Goal: Check status: Check status

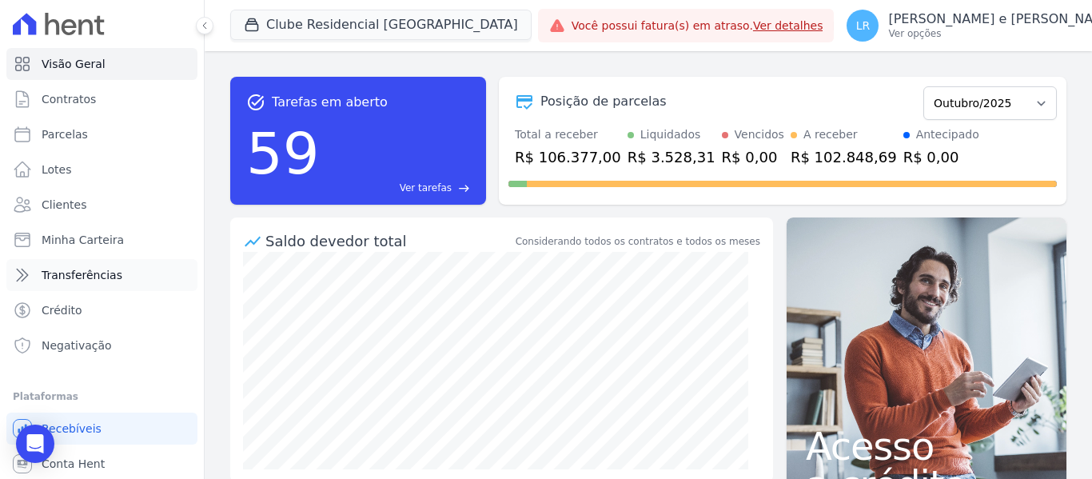
click at [92, 278] on span "Transferências" at bounding box center [82, 275] width 81 height 16
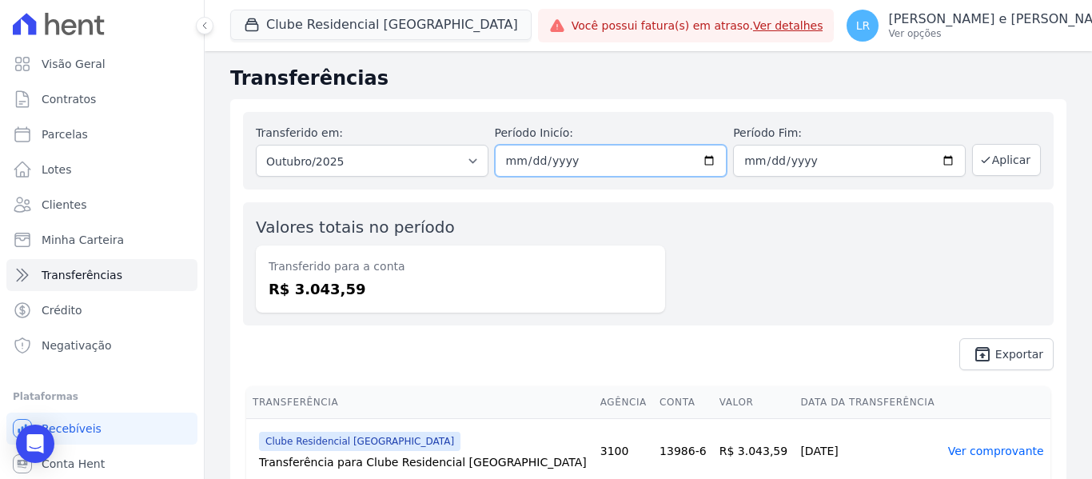
click at [701, 167] on input "2025-10-01" at bounding box center [611, 161] width 233 height 32
type input "[DATE]"
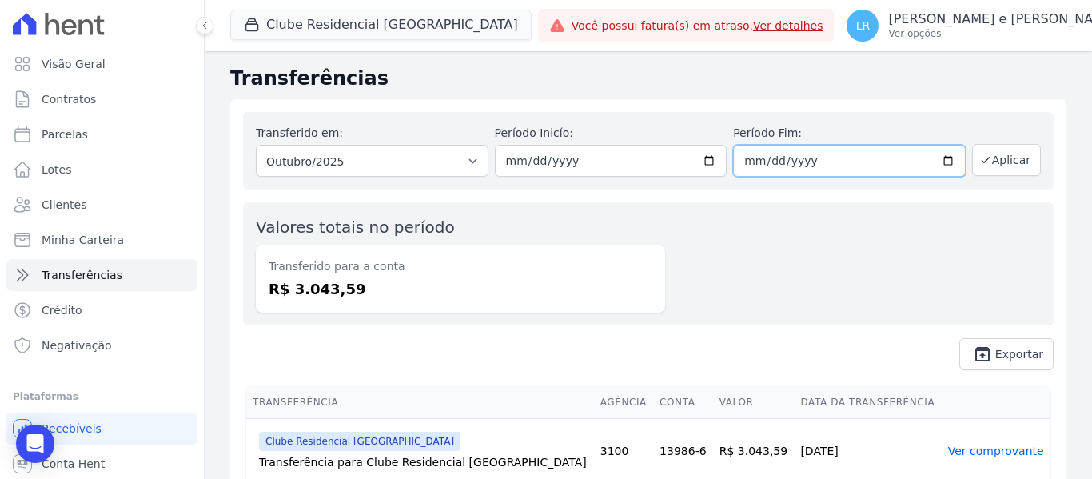
click at [939, 162] on input "2025-10-31" at bounding box center [849, 161] width 233 height 32
type input "[DATE]"
click at [990, 166] on button "Aplicar" at bounding box center [1007, 160] width 69 height 32
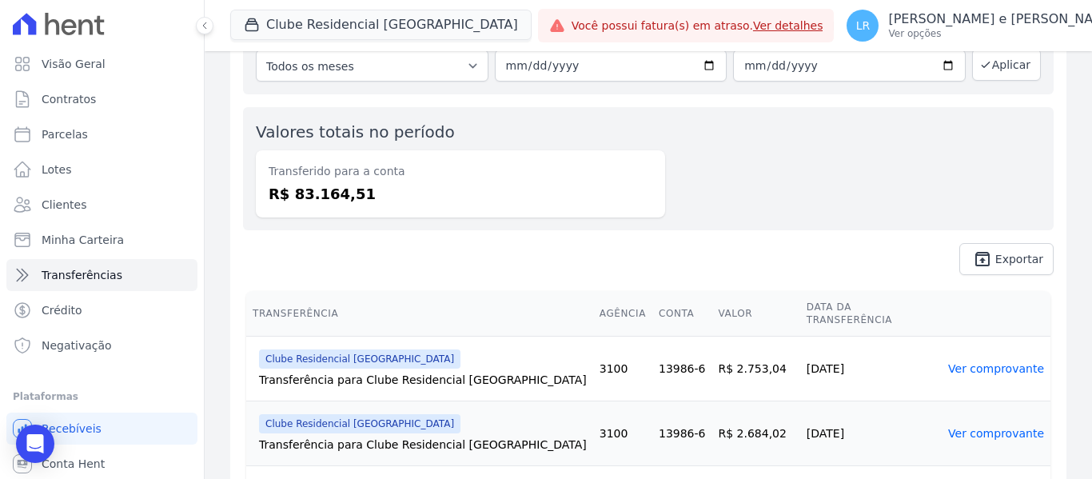
scroll to position [240, 0]
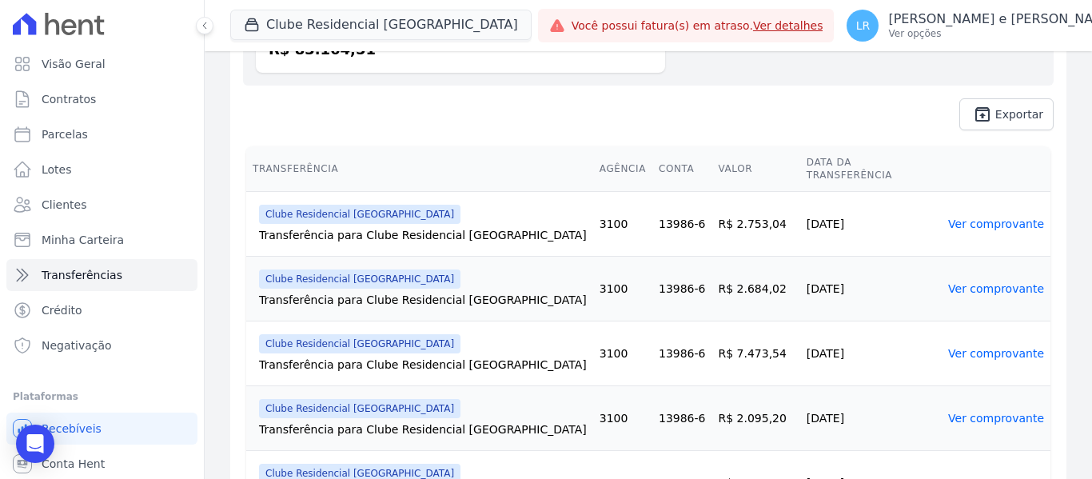
click at [989, 218] on link "Ver comprovante" at bounding box center [997, 224] width 96 height 13
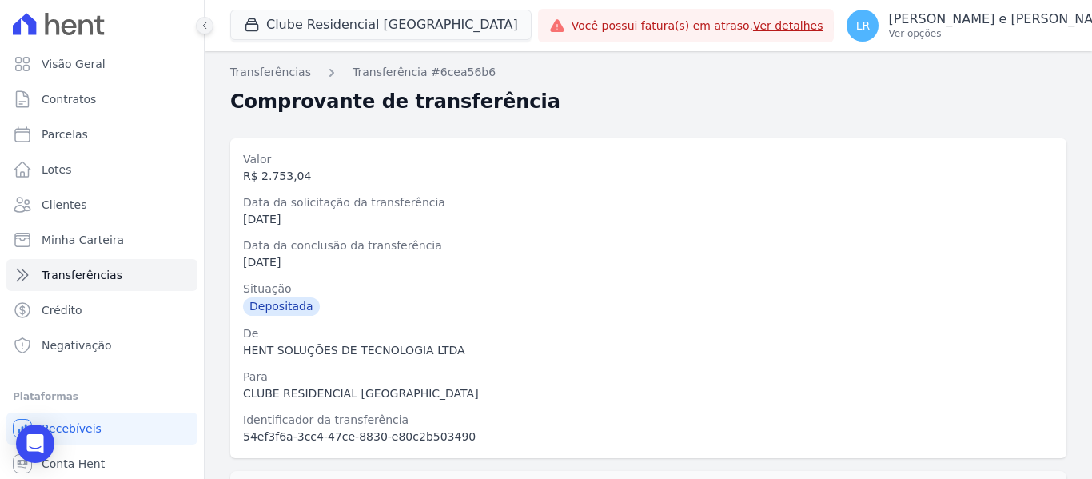
click at [198, 22] on button at bounding box center [205, 26] width 18 height 18
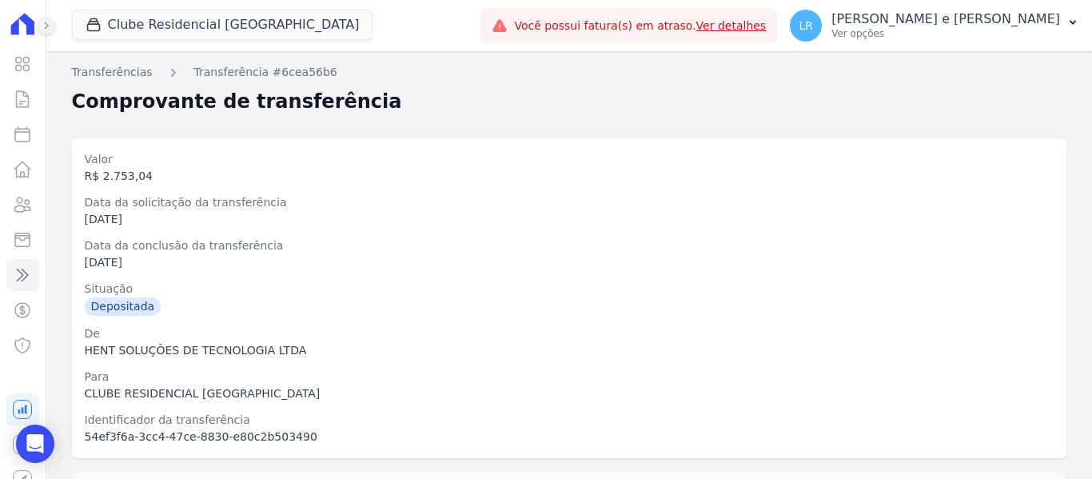
click at [49, 22] on icon at bounding box center [47, 26] width 10 height 10
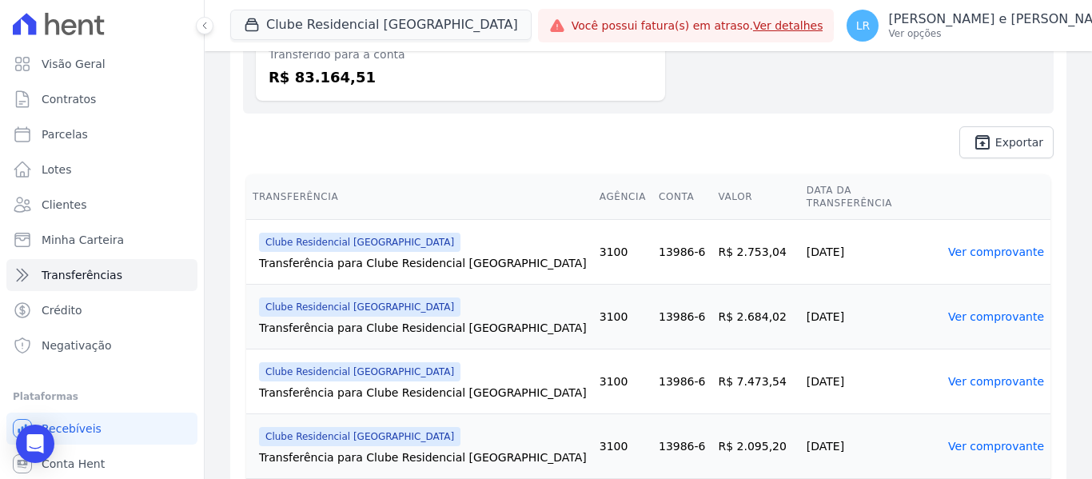
scroll to position [240, 0]
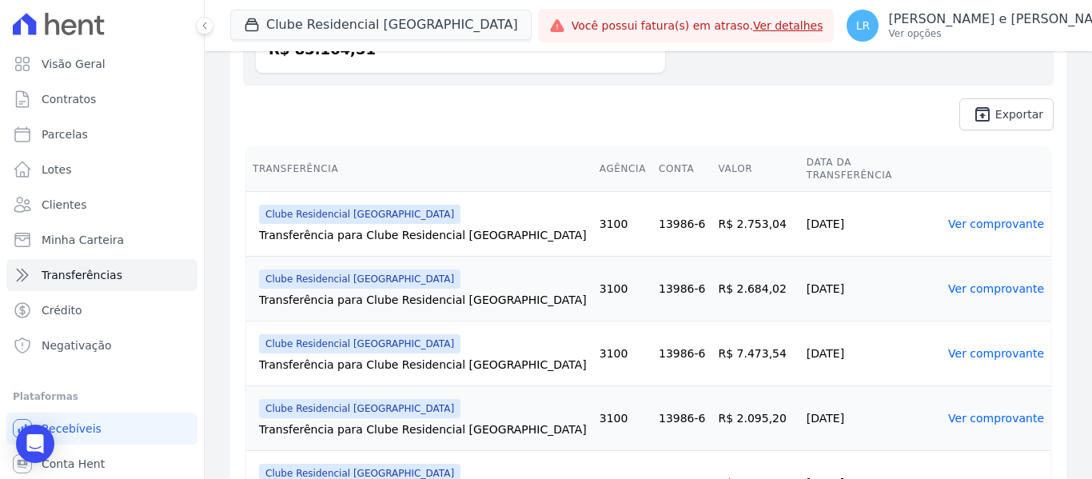
click at [977, 218] on link "Ver comprovante" at bounding box center [997, 224] width 96 height 13
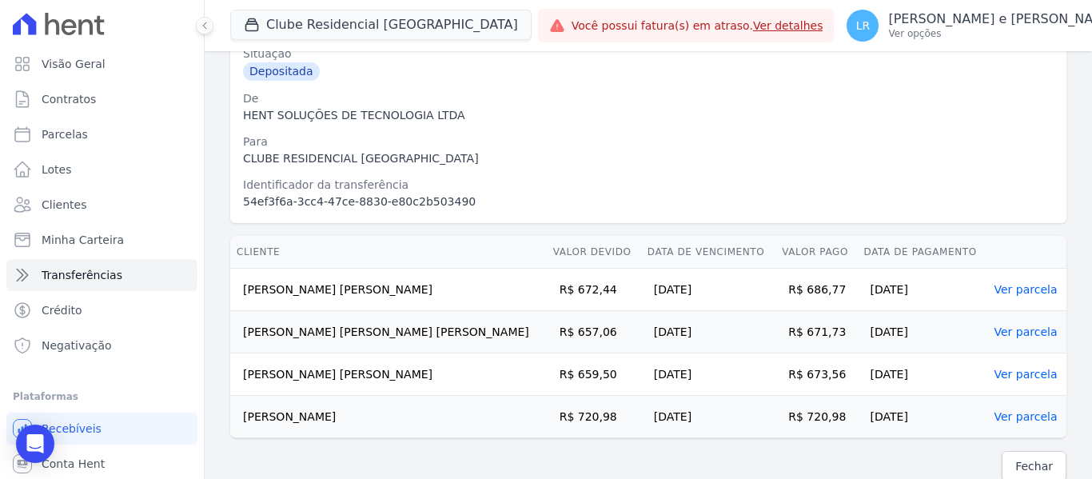
scroll to position [250, 0]
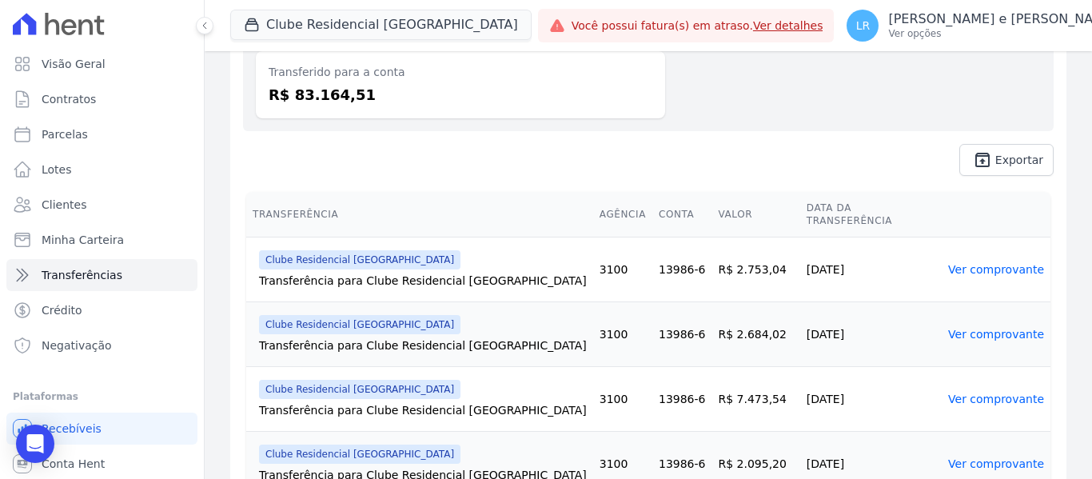
scroll to position [240, 0]
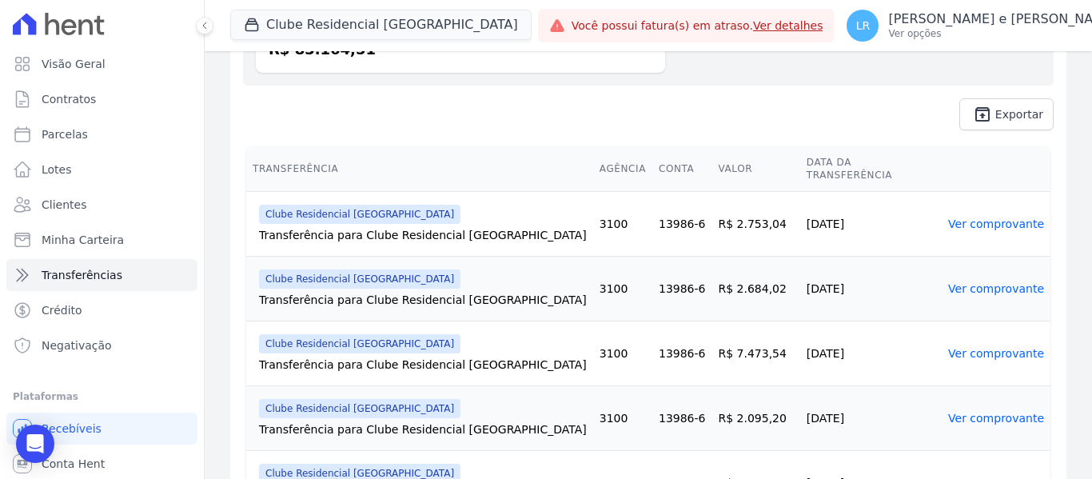
click at [953, 282] on link "Ver comprovante" at bounding box center [997, 288] width 96 height 13
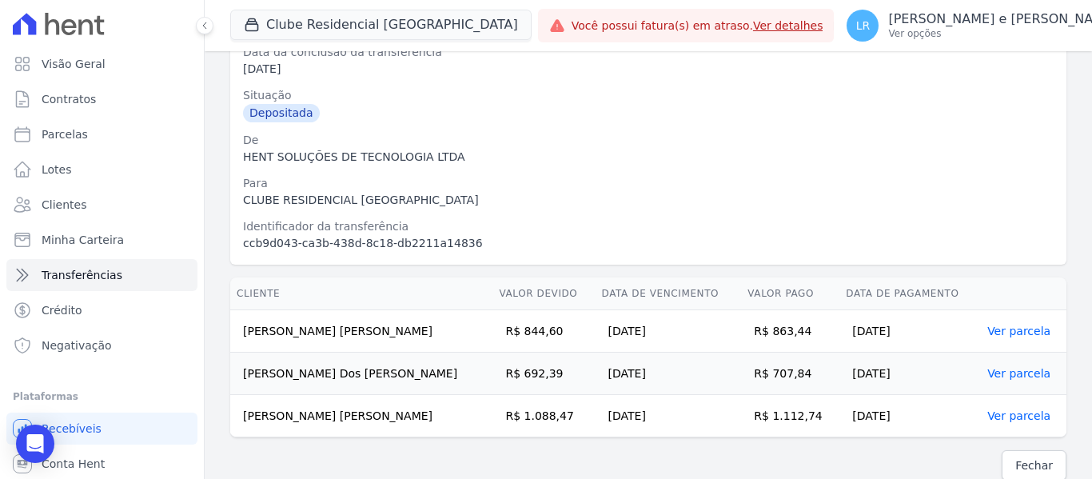
scroll to position [208, 0]
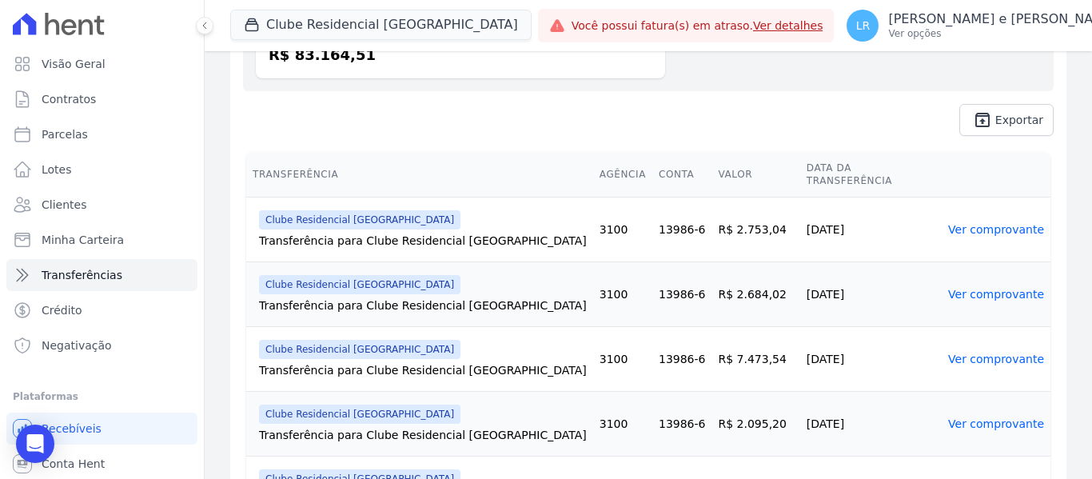
scroll to position [240, 0]
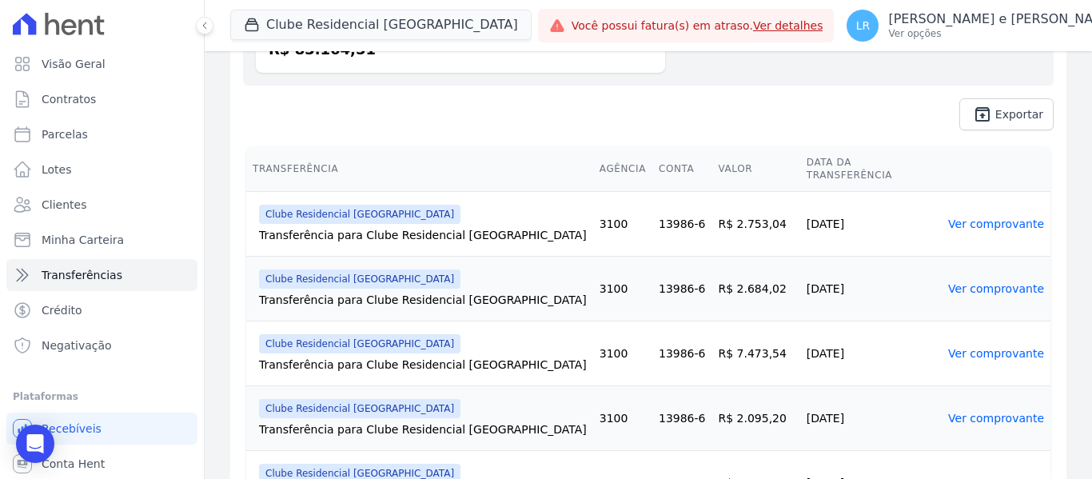
click at [990, 347] on link "Ver comprovante" at bounding box center [997, 353] width 96 height 13
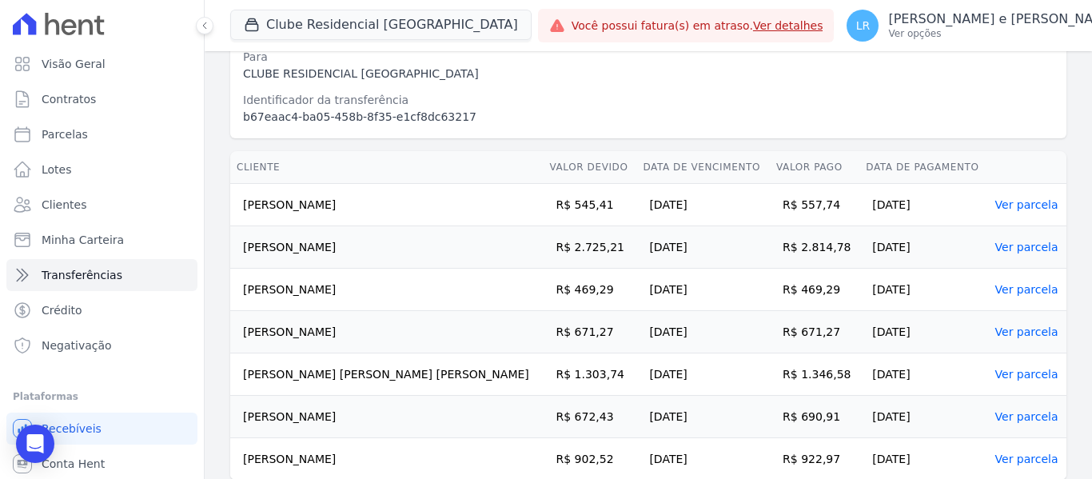
scroll to position [377, 0]
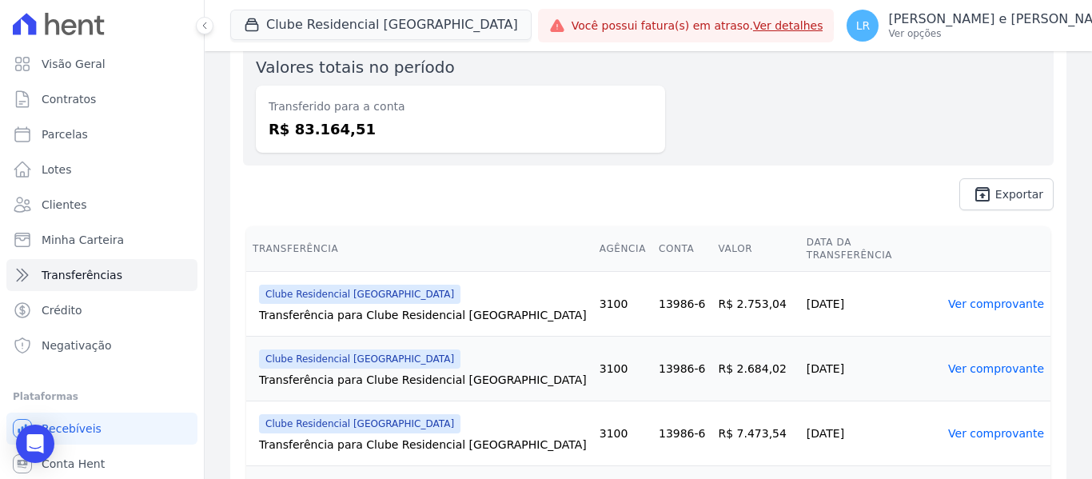
scroll to position [240, 0]
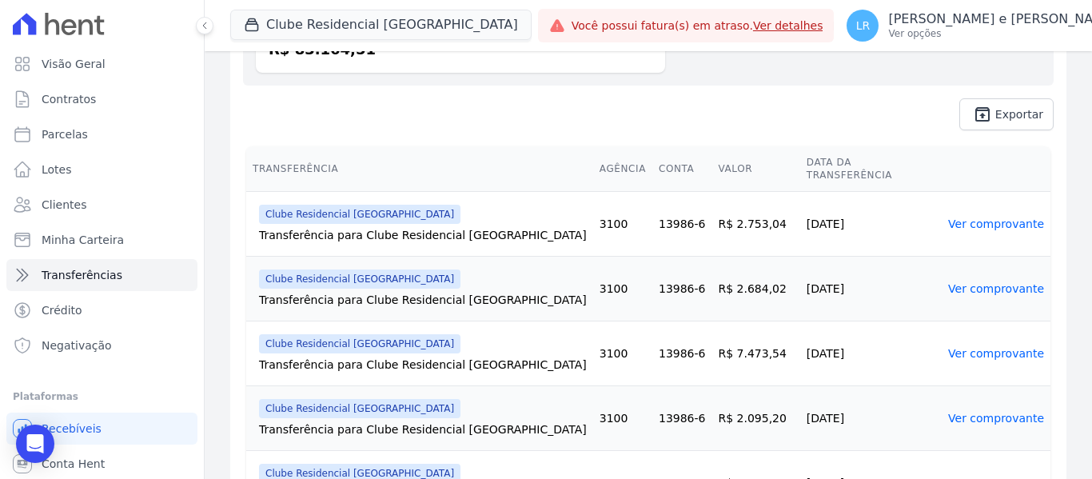
click at [1009, 412] on link "Ver comprovante" at bounding box center [997, 418] width 96 height 13
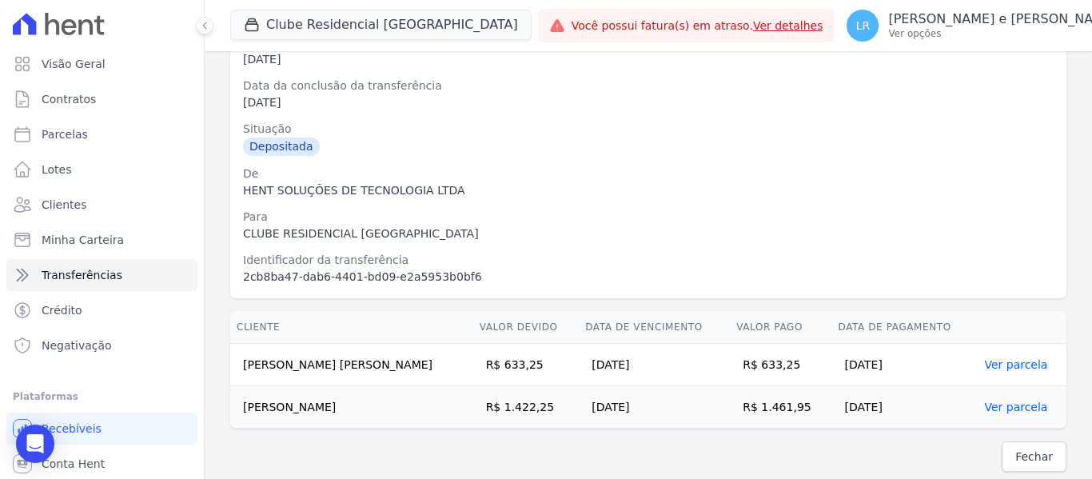
scroll to position [166, 0]
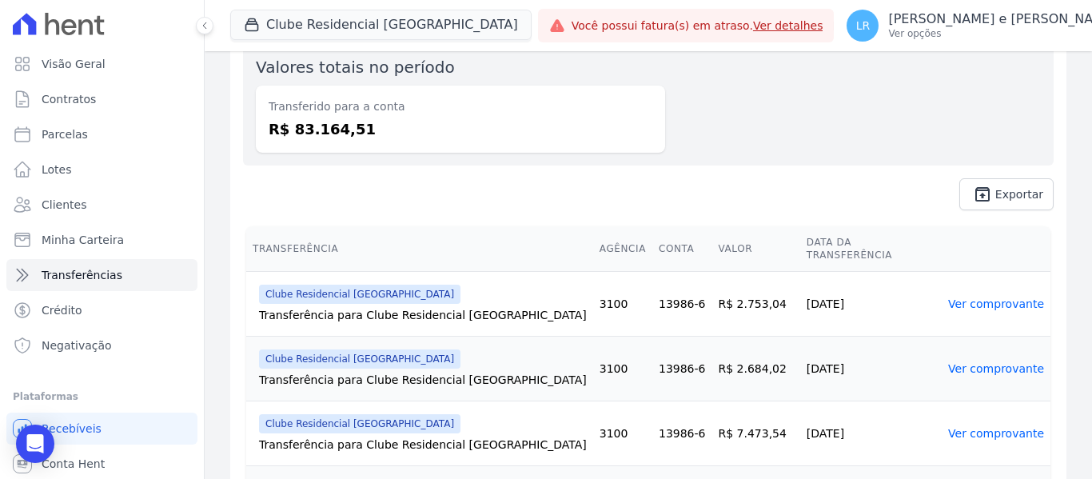
scroll to position [240, 0]
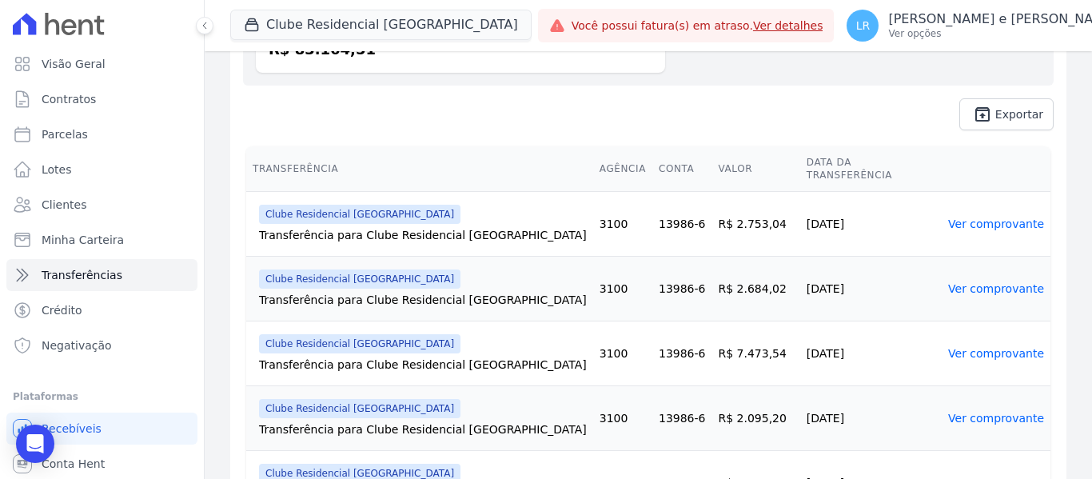
click at [990, 412] on link "Ver comprovante" at bounding box center [997, 418] width 96 height 13
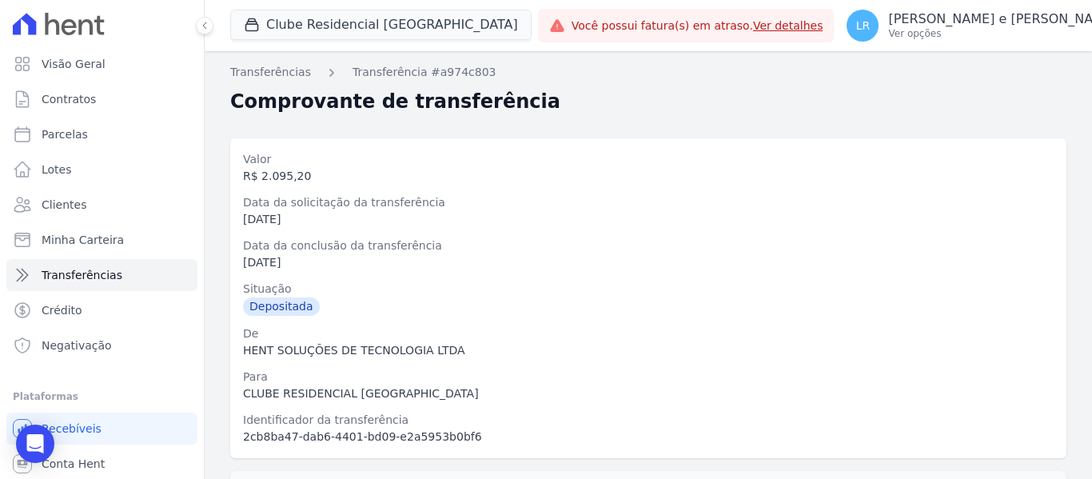
scroll to position [166, 0]
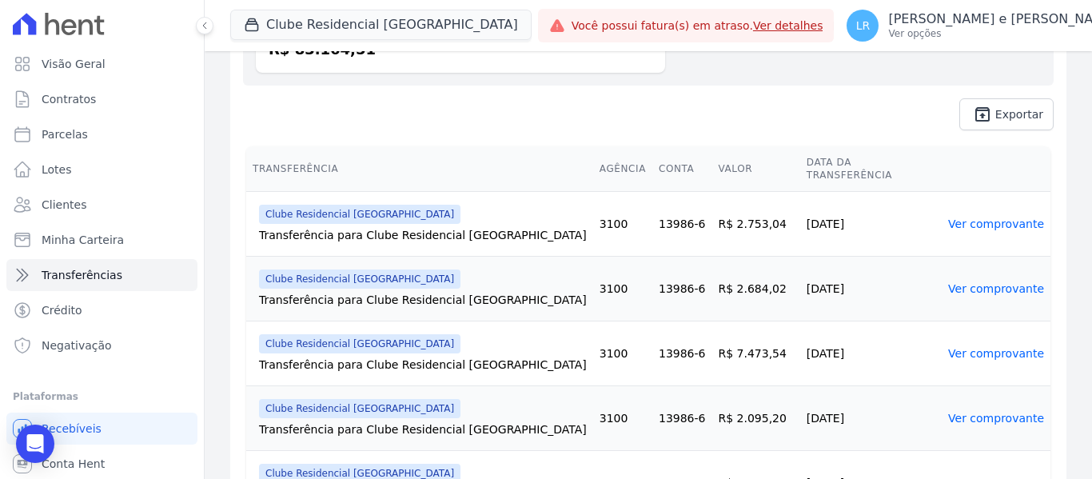
scroll to position [320, 0]
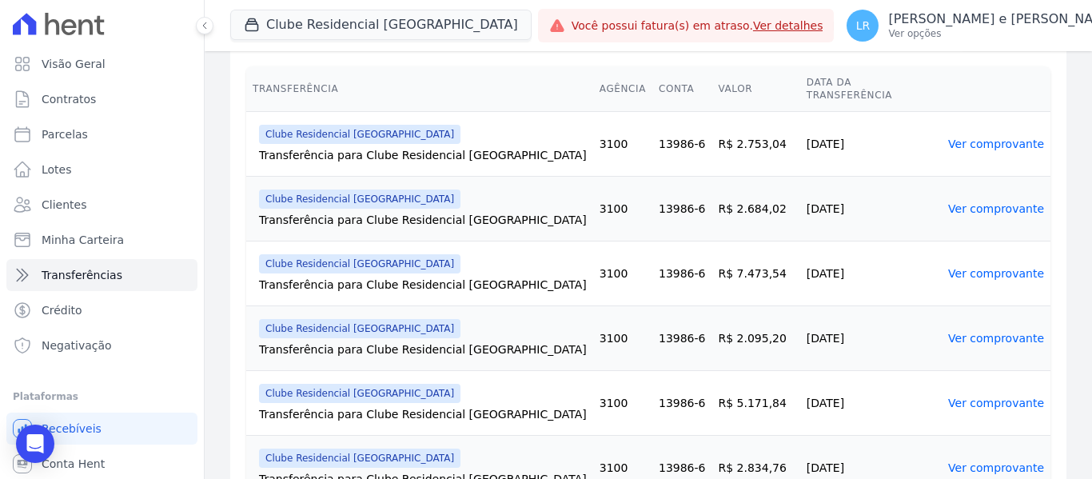
click at [980, 397] on link "Ver comprovante" at bounding box center [997, 403] width 96 height 13
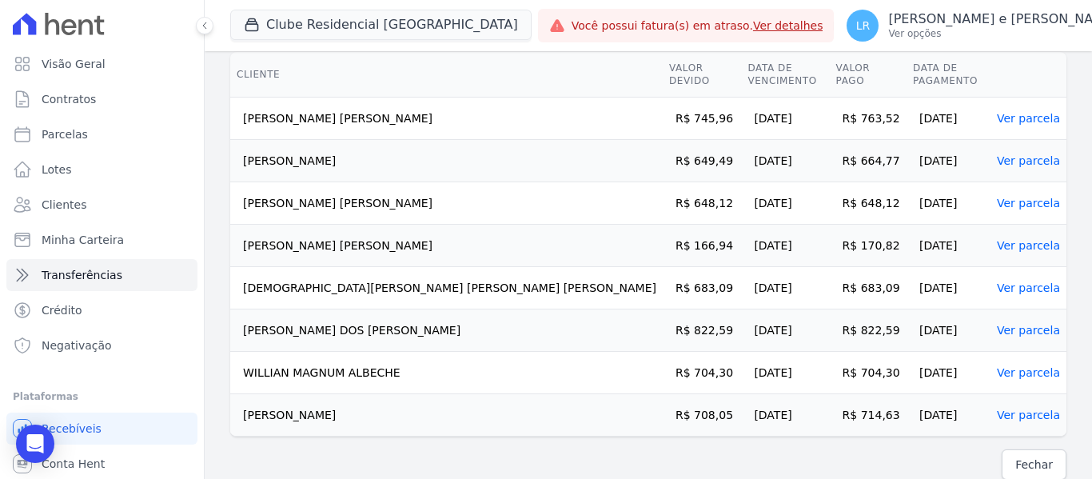
scroll to position [420, 0]
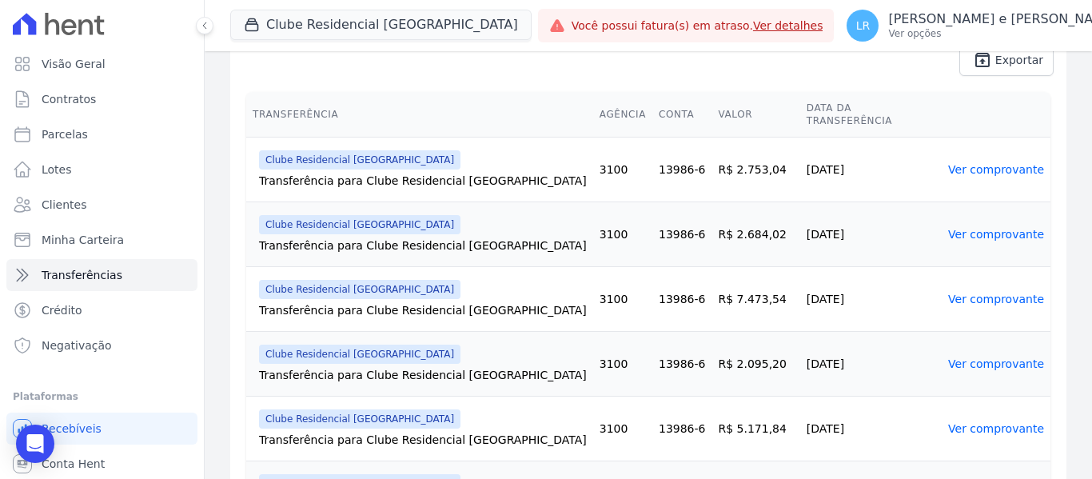
scroll to position [320, 0]
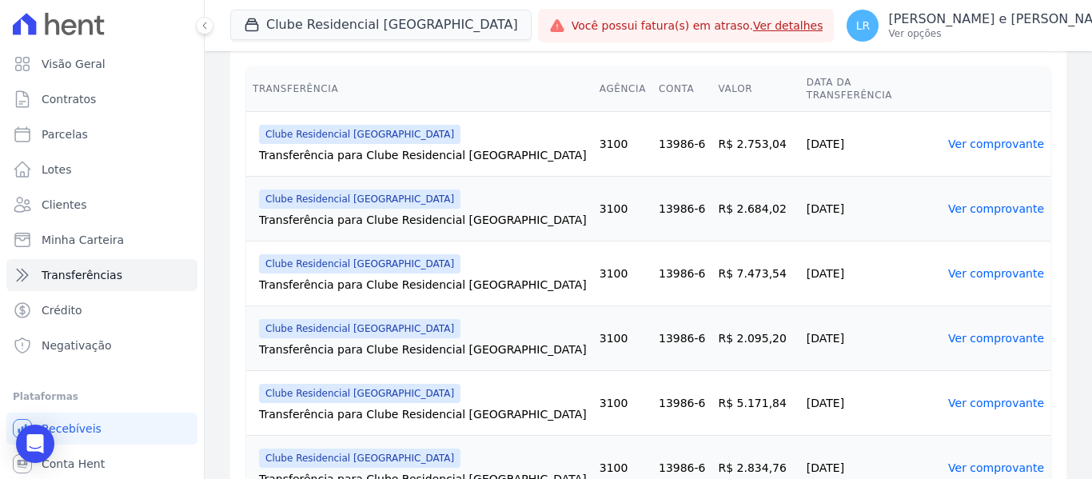
click at [977, 461] on link "Ver comprovante" at bounding box center [997, 467] width 96 height 13
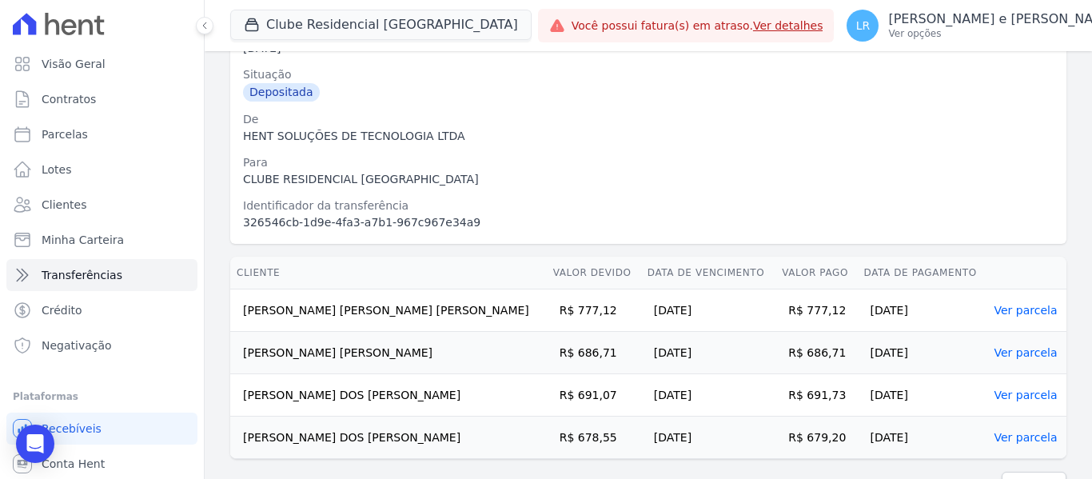
scroll to position [250, 0]
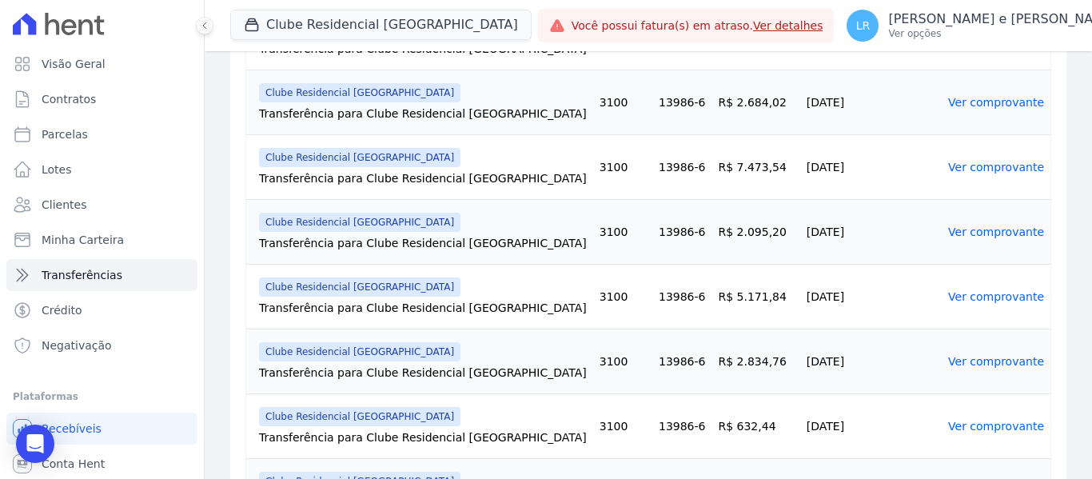
scroll to position [480, 0]
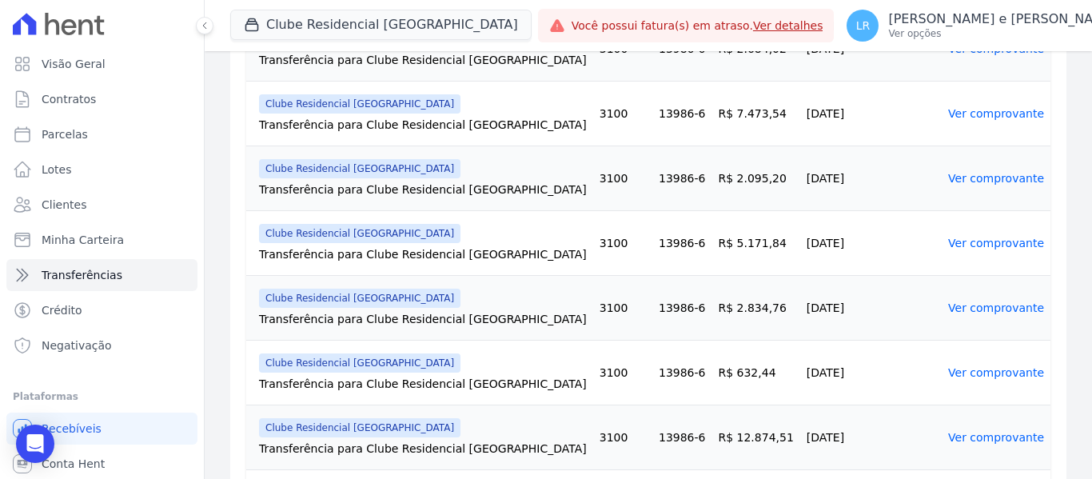
click at [965, 366] on link "Ver comprovante" at bounding box center [997, 372] width 96 height 13
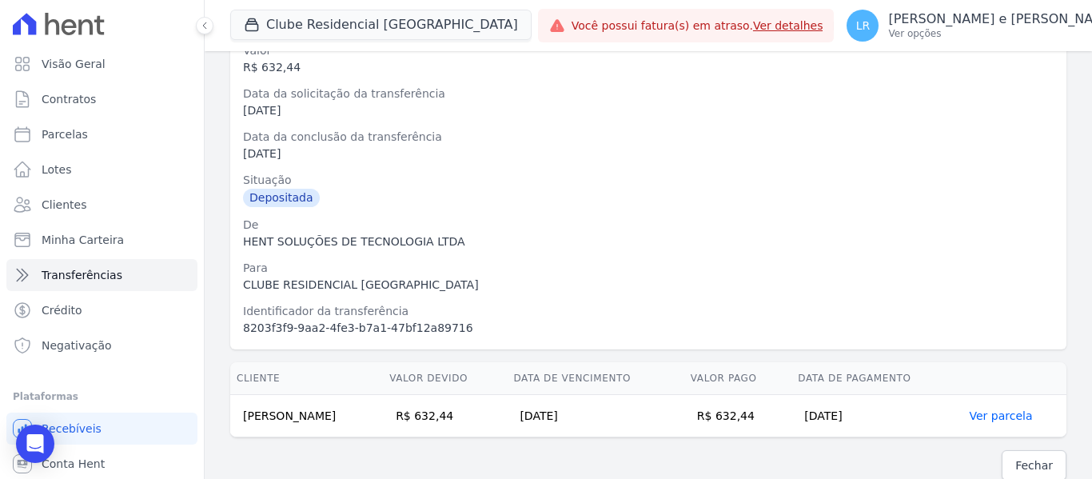
scroll to position [123, 0]
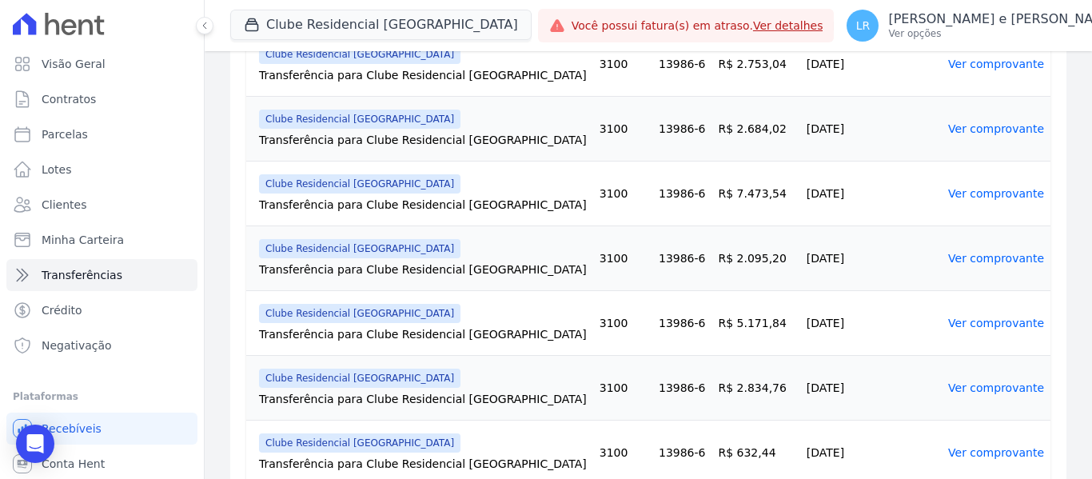
scroll to position [480, 0]
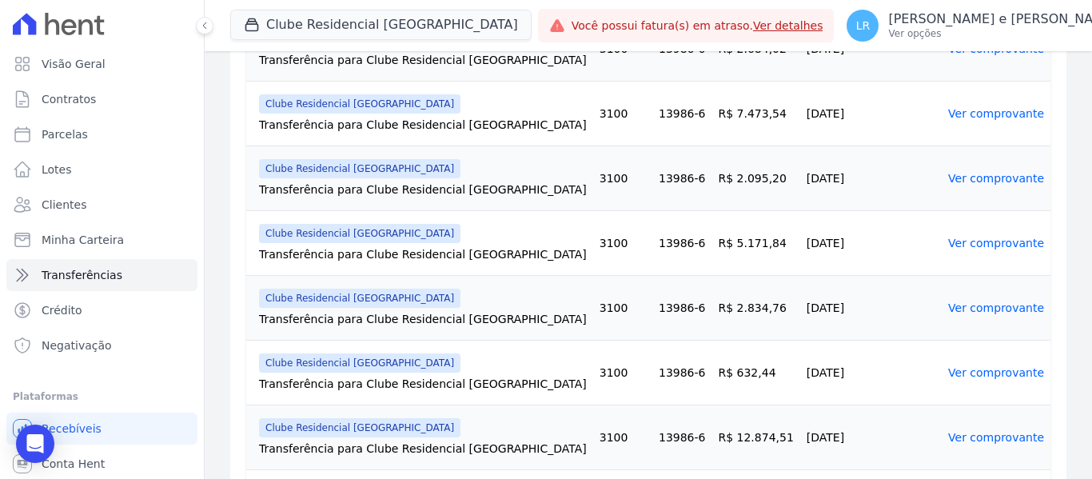
click at [977, 431] on link "Ver comprovante" at bounding box center [997, 437] width 96 height 13
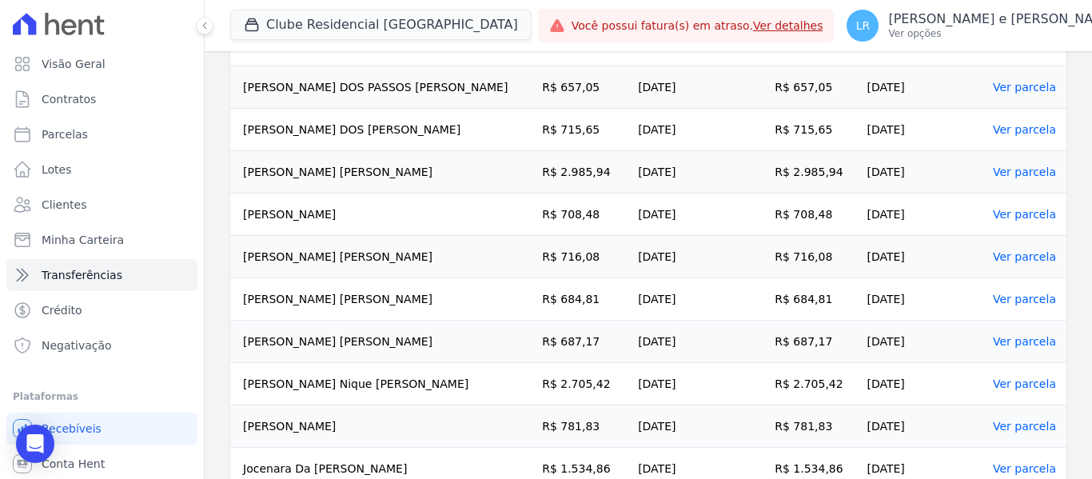
scroll to position [547, 0]
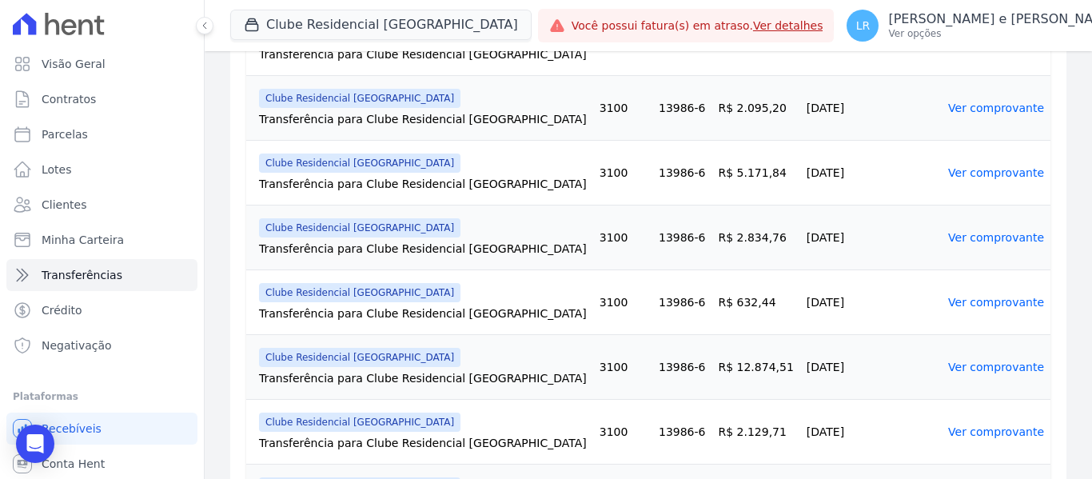
scroll to position [560, 0]
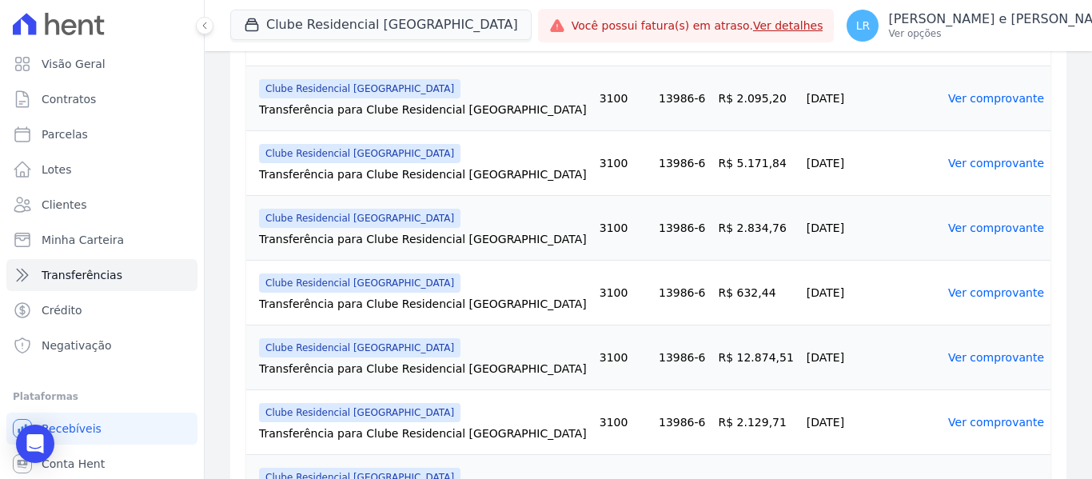
click at [953, 416] on link "Ver comprovante" at bounding box center [997, 422] width 96 height 13
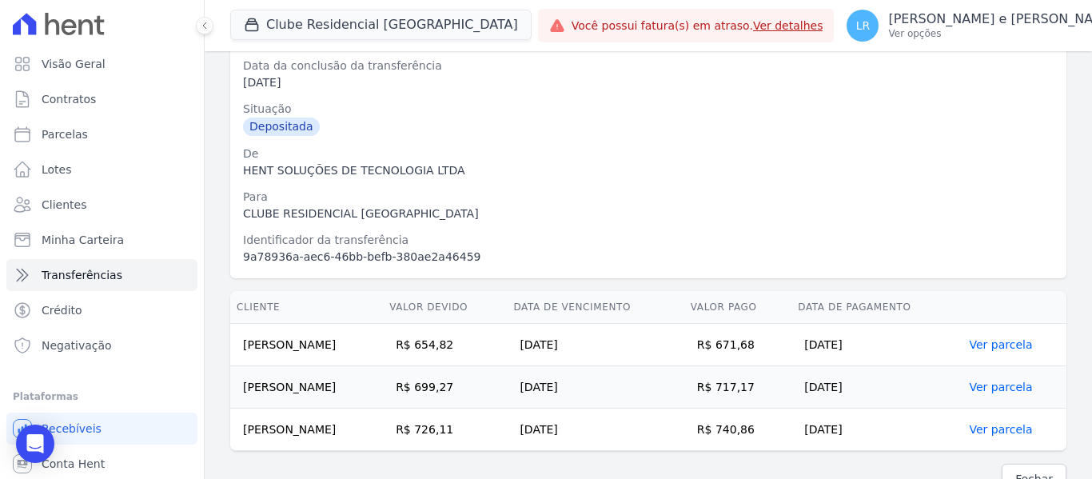
scroll to position [208, 0]
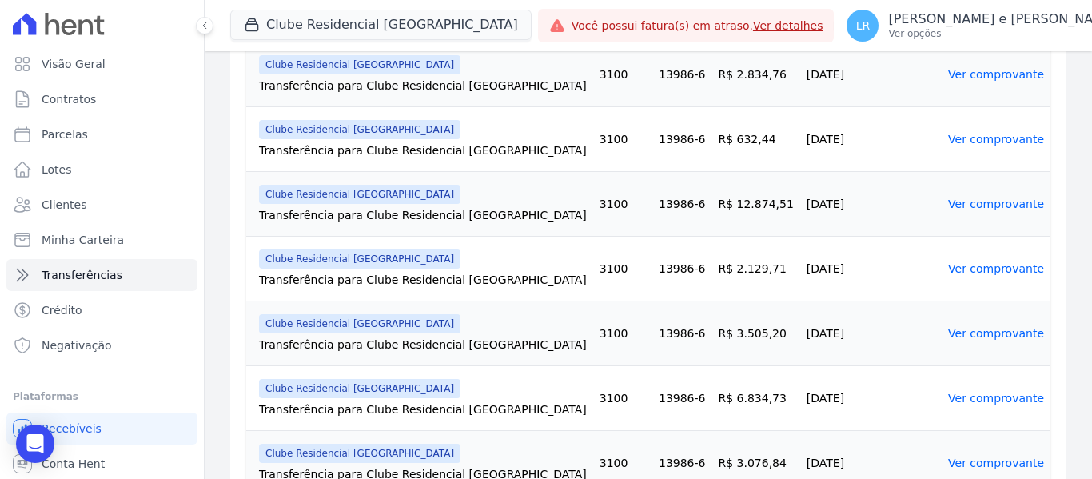
scroll to position [720, 0]
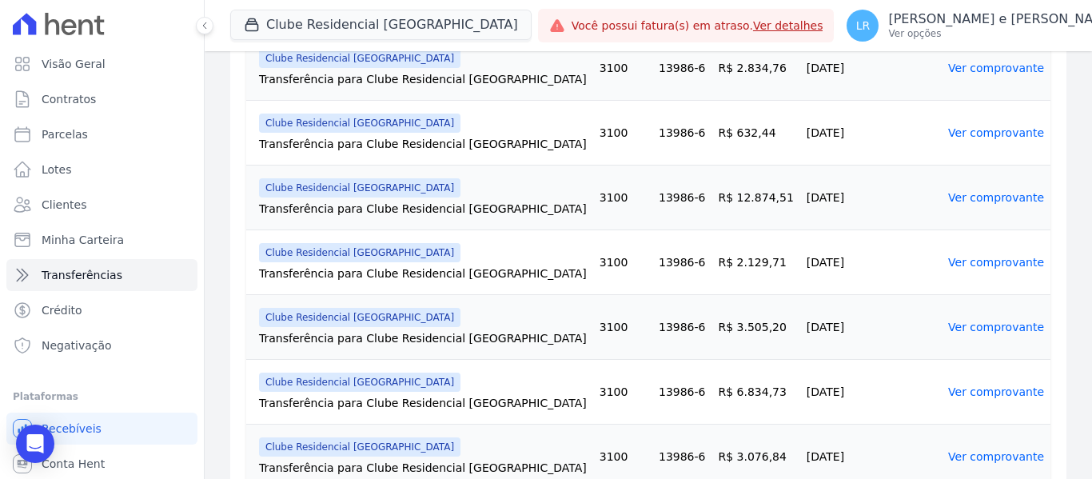
click at [973, 321] on link "Ver comprovante" at bounding box center [997, 327] width 96 height 13
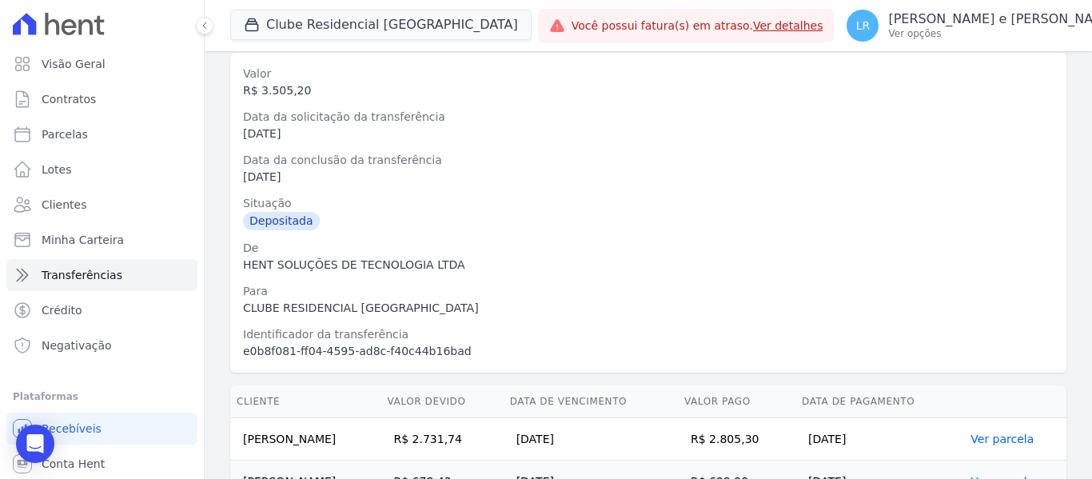
scroll to position [166, 0]
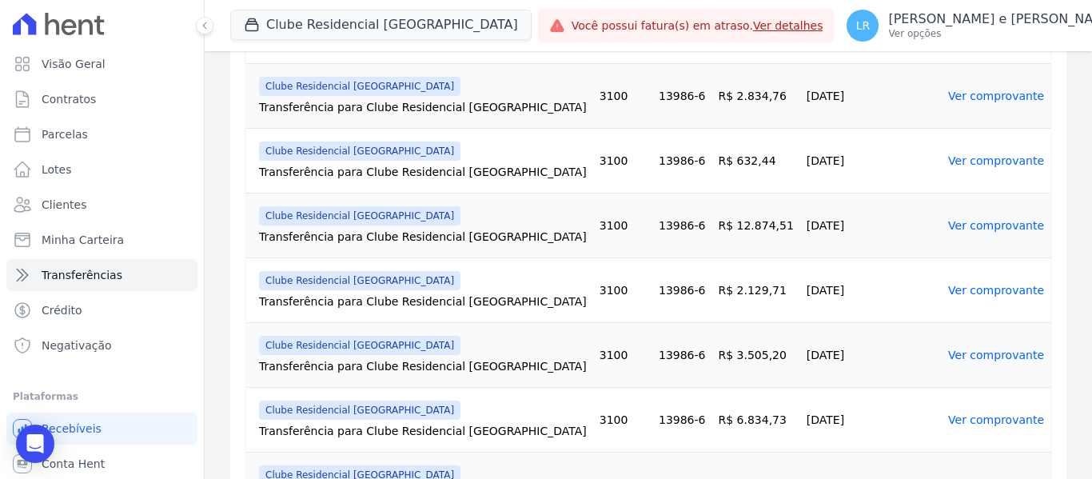
scroll to position [720, 0]
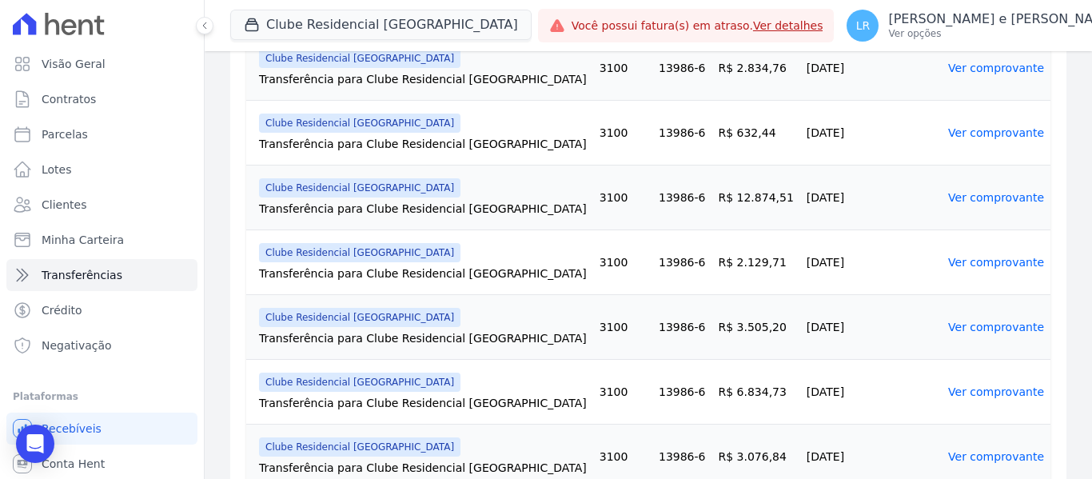
click at [980, 385] on link "Ver comprovante" at bounding box center [997, 391] width 96 height 13
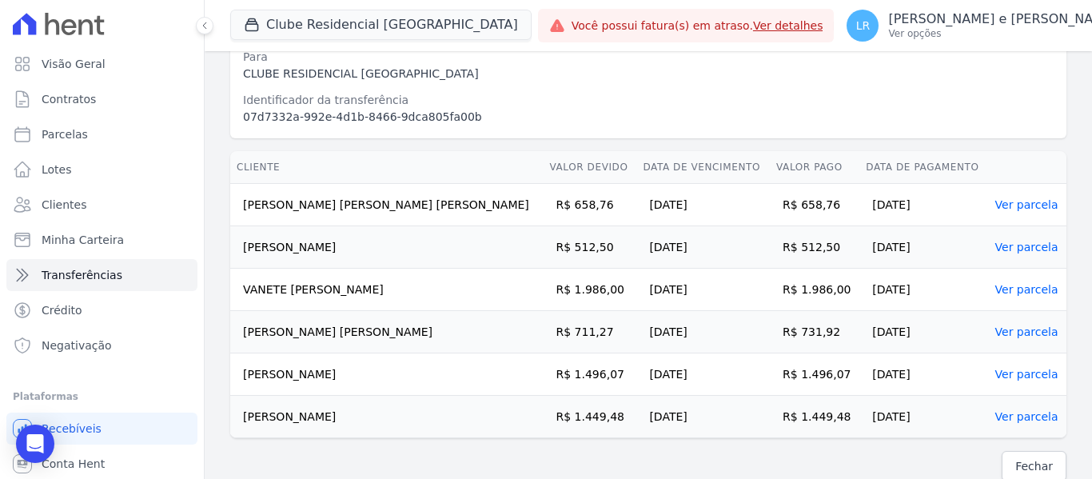
scroll to position [335, 0]
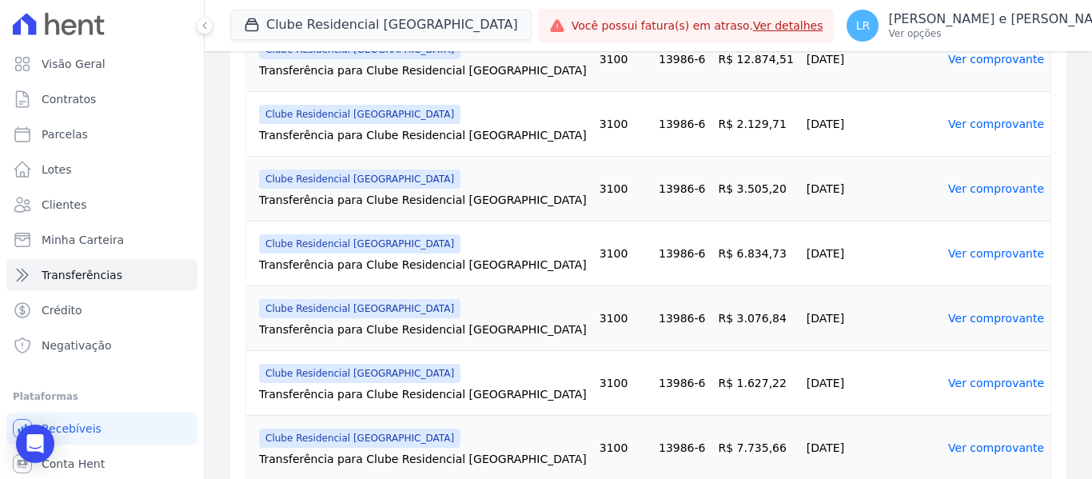
scroll to position [853, 0]
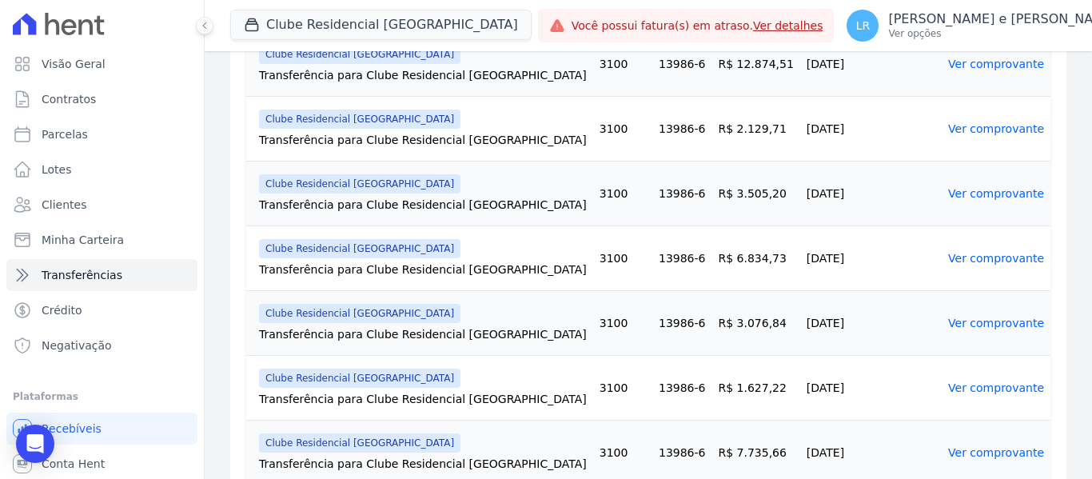
click at [975, 252] on link "Ver comprovante" at bounding box center [997, 258] width 96 height 13
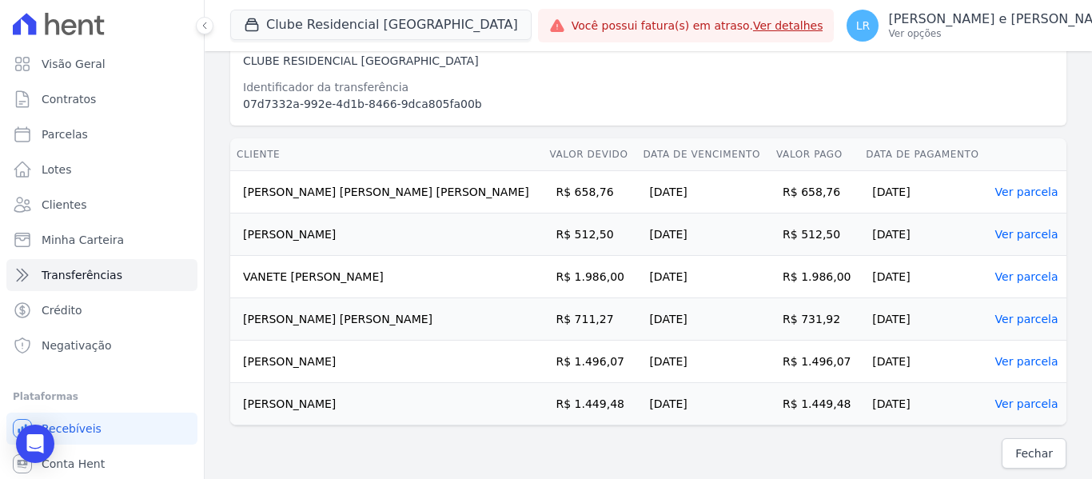
scroll to position [335, 0]
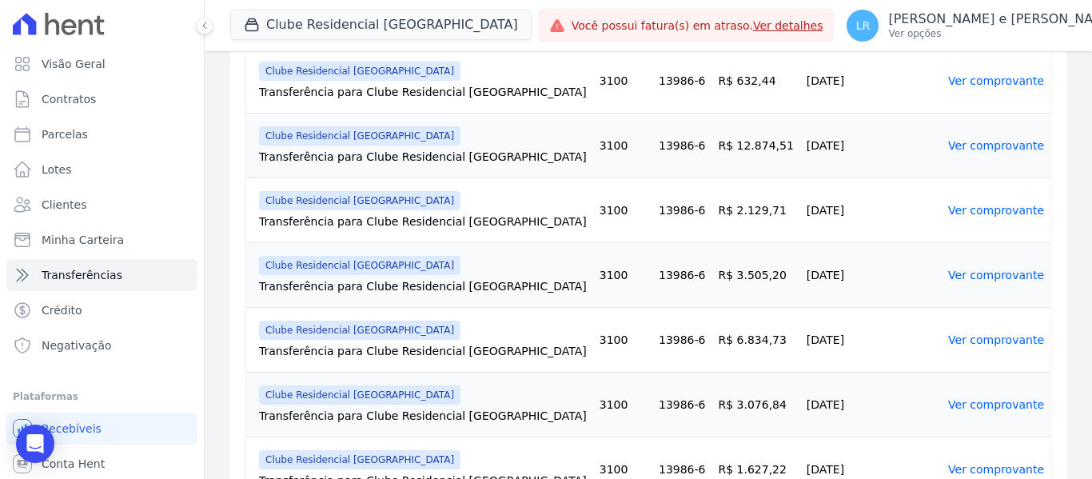
scroll to position [800, 0]
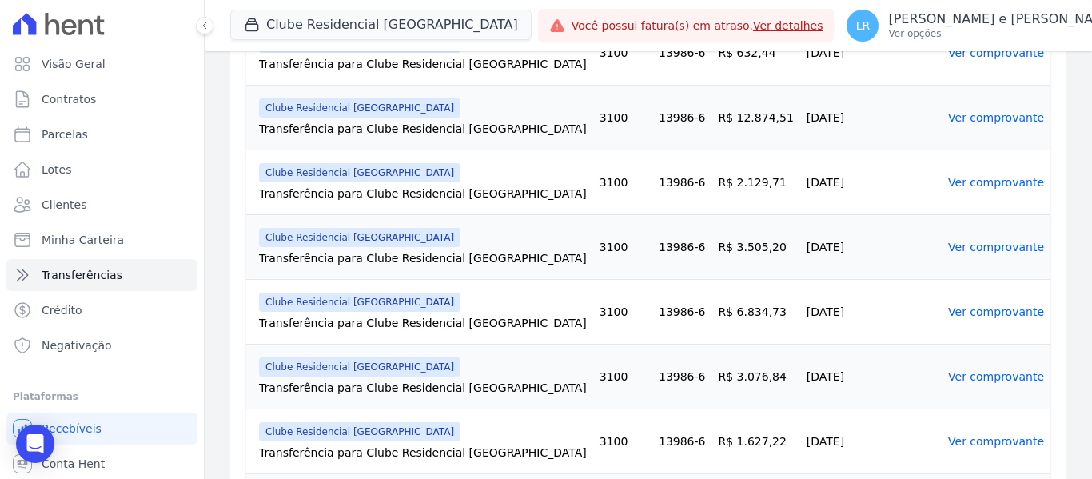
click at [977, 370] on link "Ver comprovante" at bounding box center [997, 376] width 96 height 13
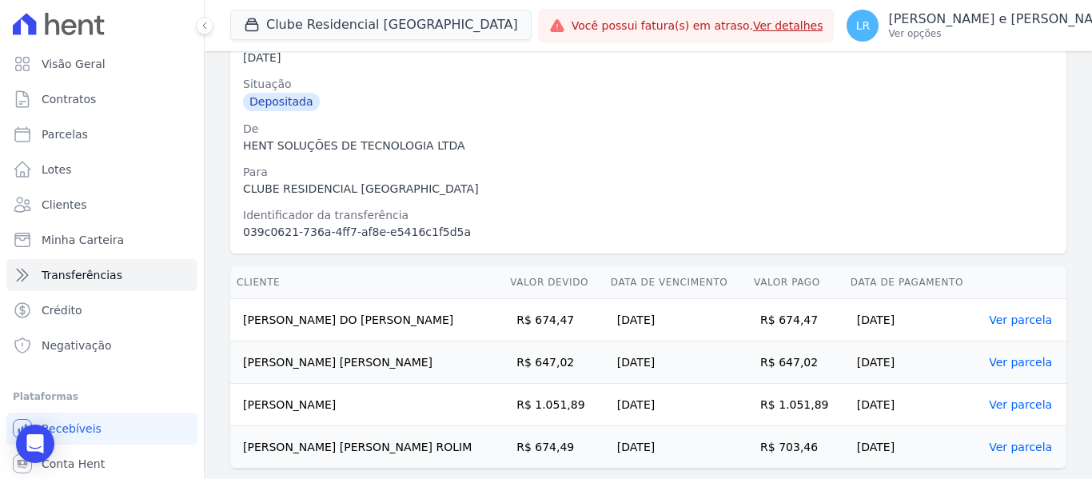
scroll to position [250, 0]
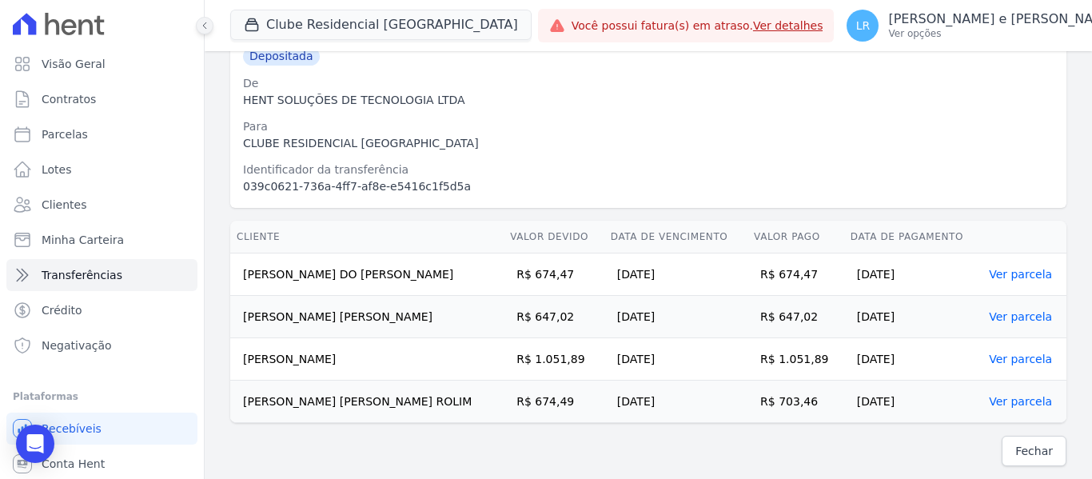
click at [209, 30] on button at bounding box center [205, 26] width 18 height 18
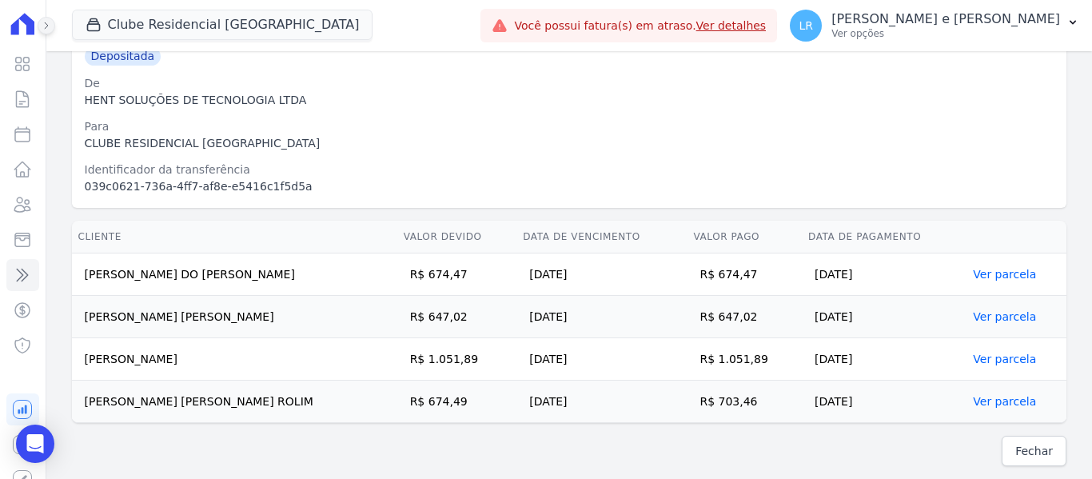
click at [44, 26] on icon at bounding box center [47, 26] width 10 height 10
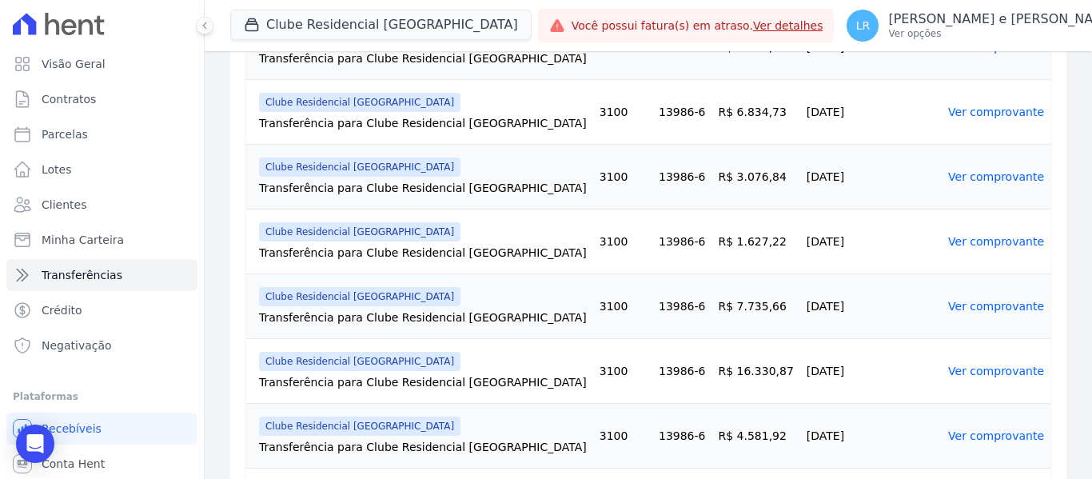
scroll to position [933, 0]
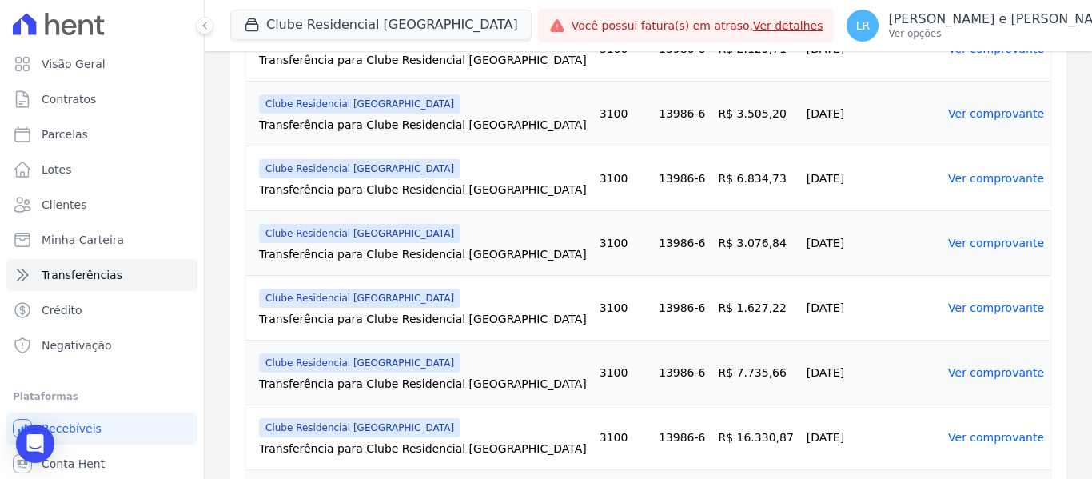
click at [965, 302] on link "Ver comprovante" at bounding box center [997, 308] width 96 height 13
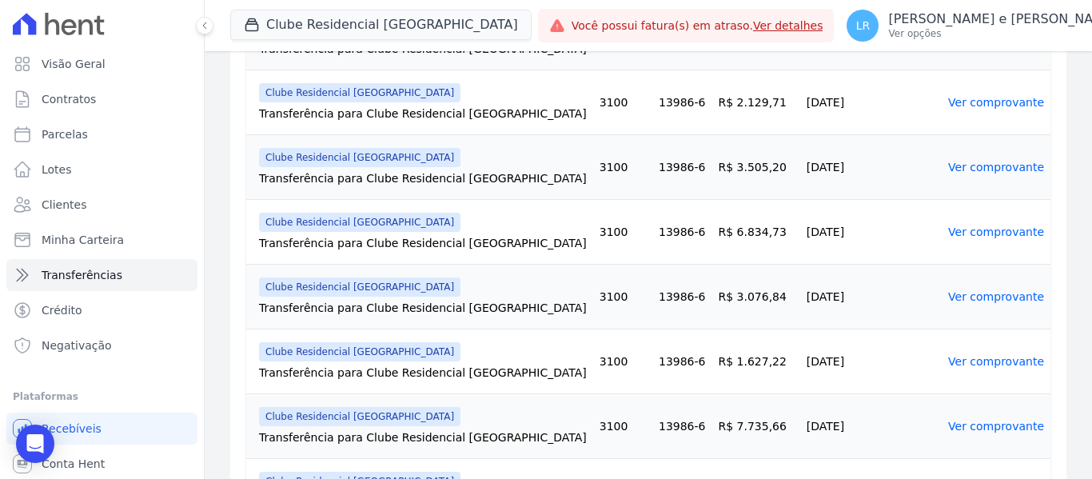
scroll to position [1040, 0]
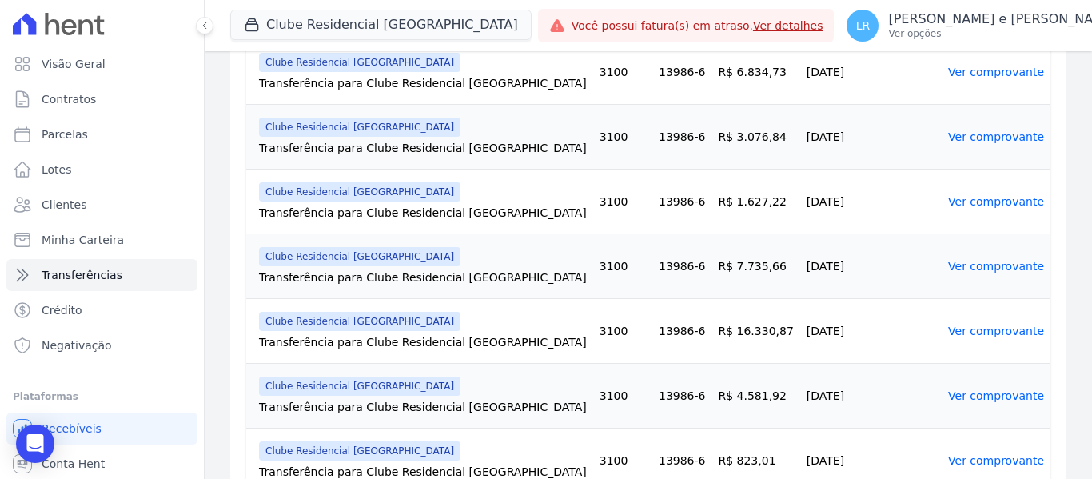
click at [951, 260] on link "Ver comprovante" at bounding box center [997, 266] width 96 height 13
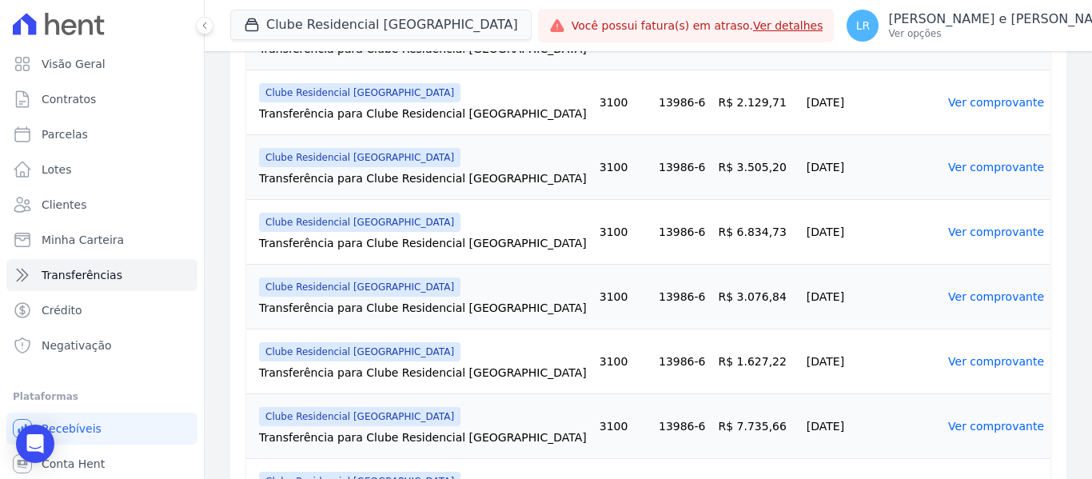
scroll to position [960, 0]
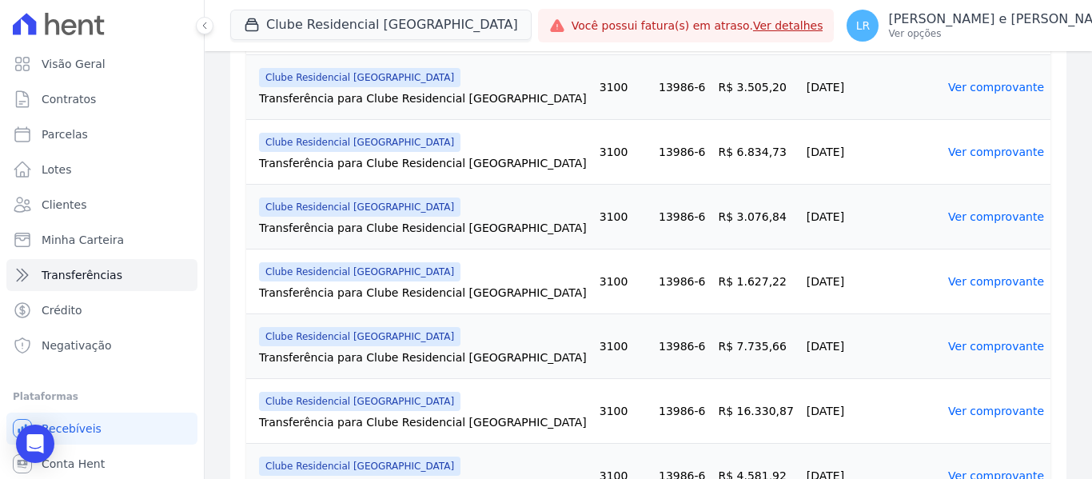
click at [956, 405] on link "Ver comprovante" at bounding box center [997, 411] width 96 height 13
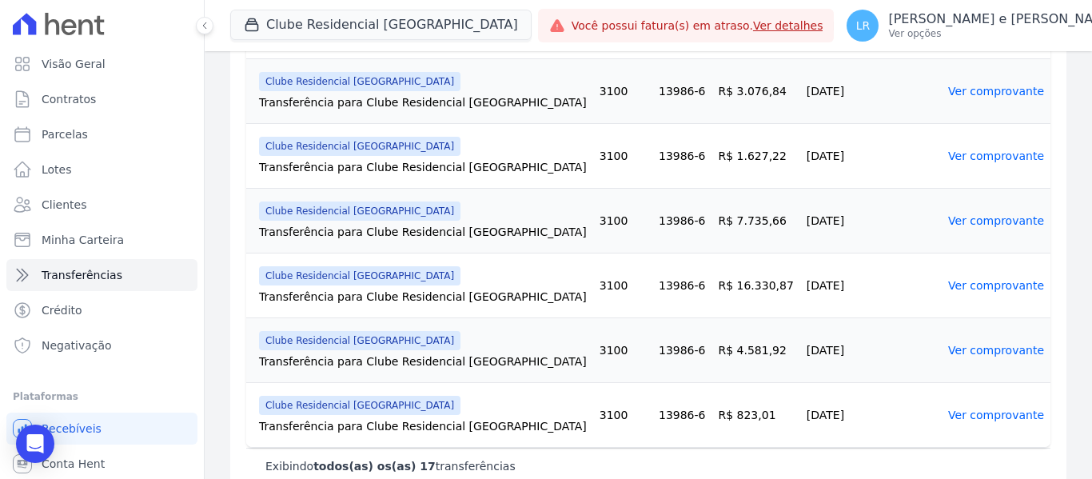
scroll to position [1093, 0]
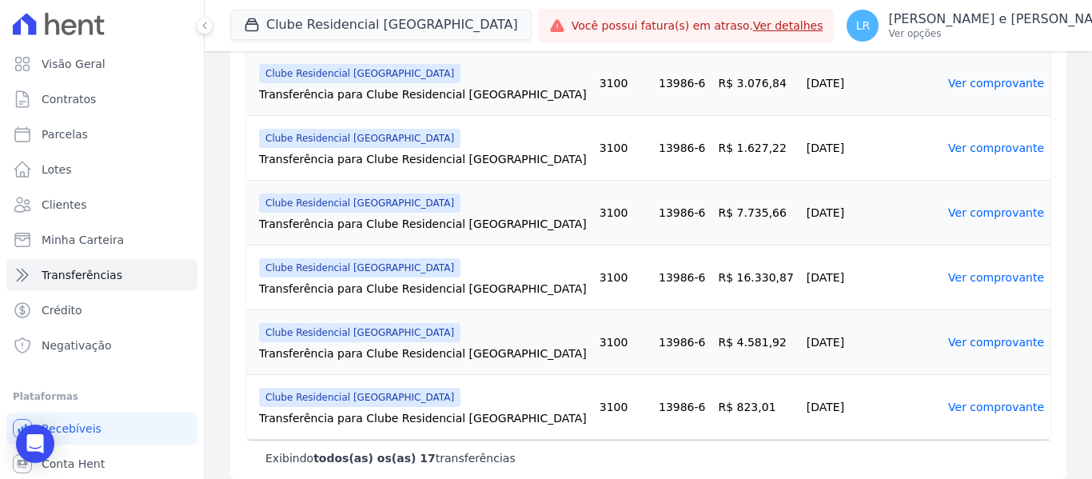
click at [989, 336] on link "Ver comprovante" at bounding box center [997, 342] width 96 height 13
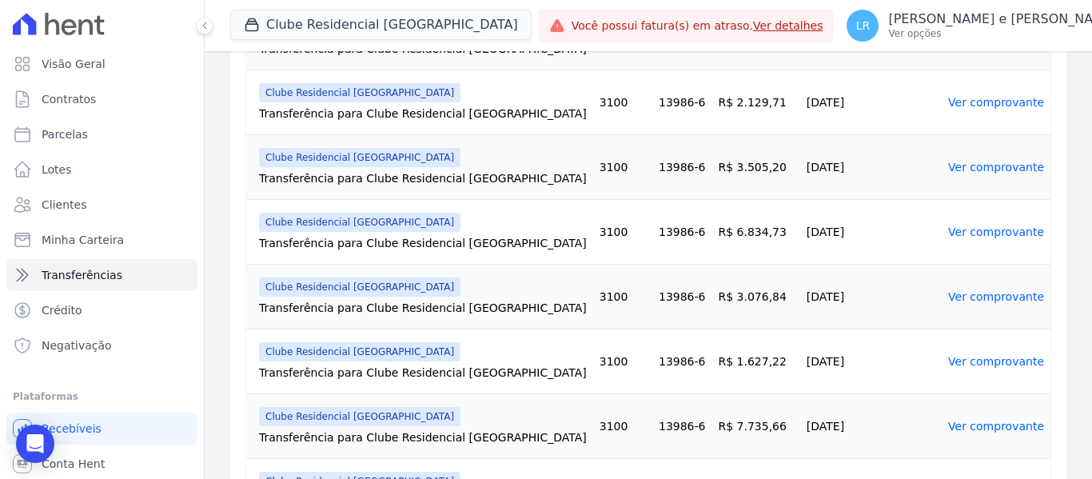
scroll to position [1093, 0]
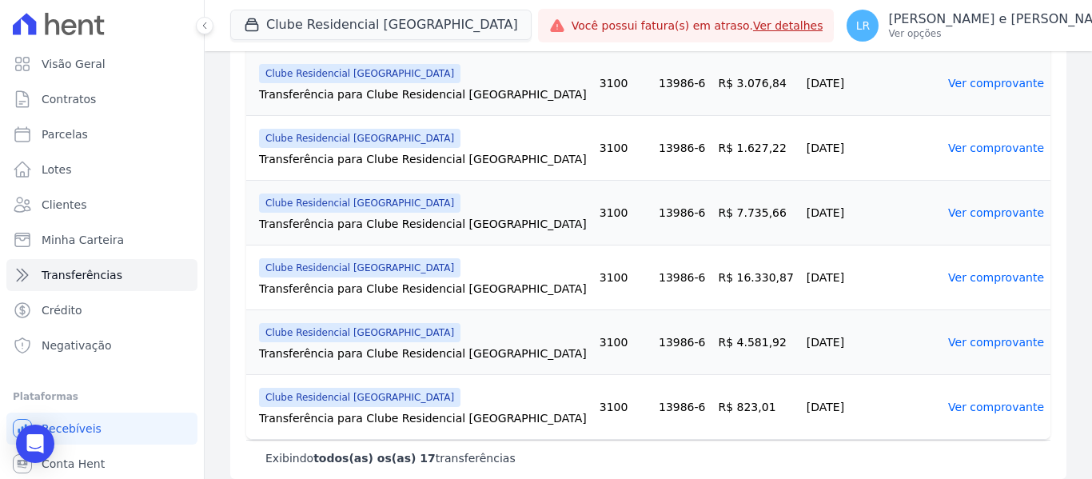
click at [967, 401] on link "Ver comprovante" at bounding box center [997, 407] width 96 height 13
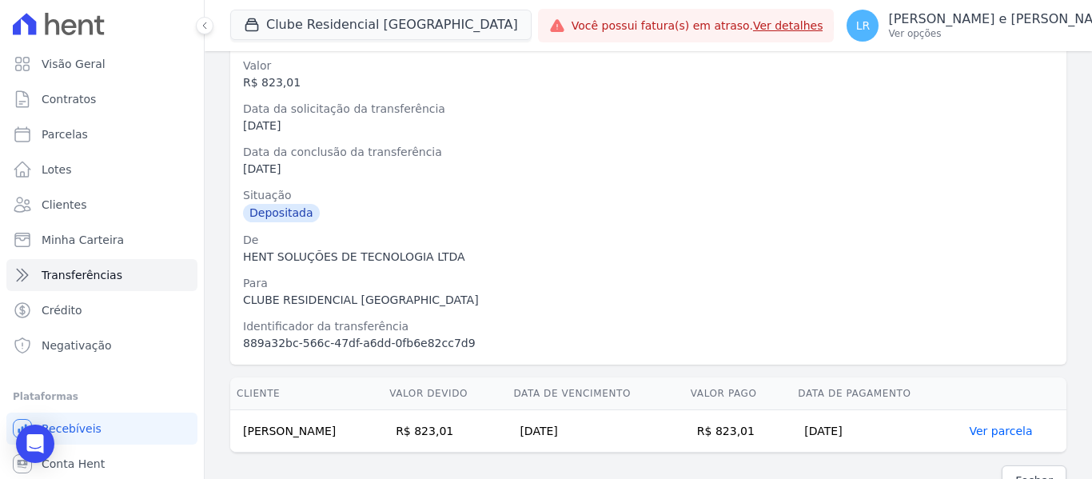
scroll to position [123, 0]
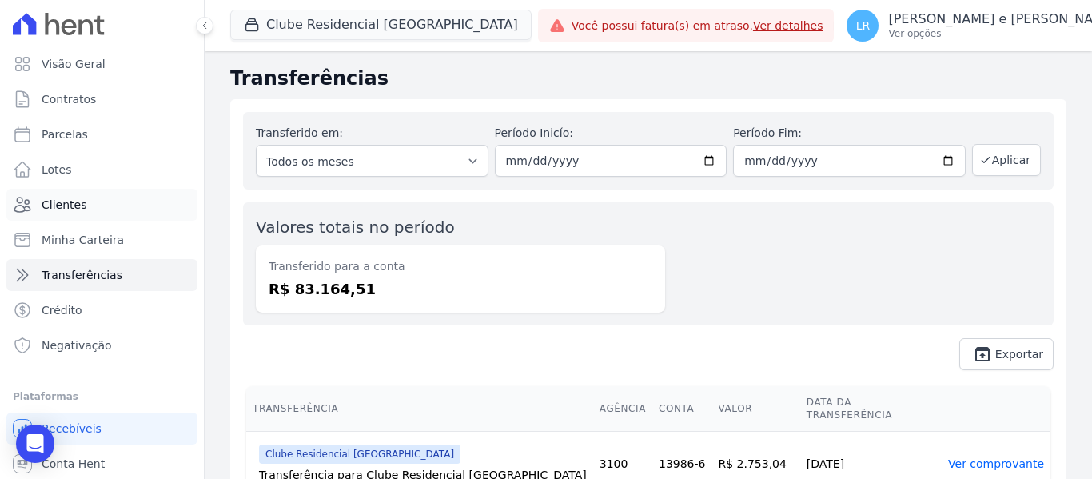
click at [57, 206] on span "Clientes" at bounding box center [64, 205] width 45 height 16
click at [54, 200] on span "Clientes" at bounding box center [64, 205] width 45 height 16
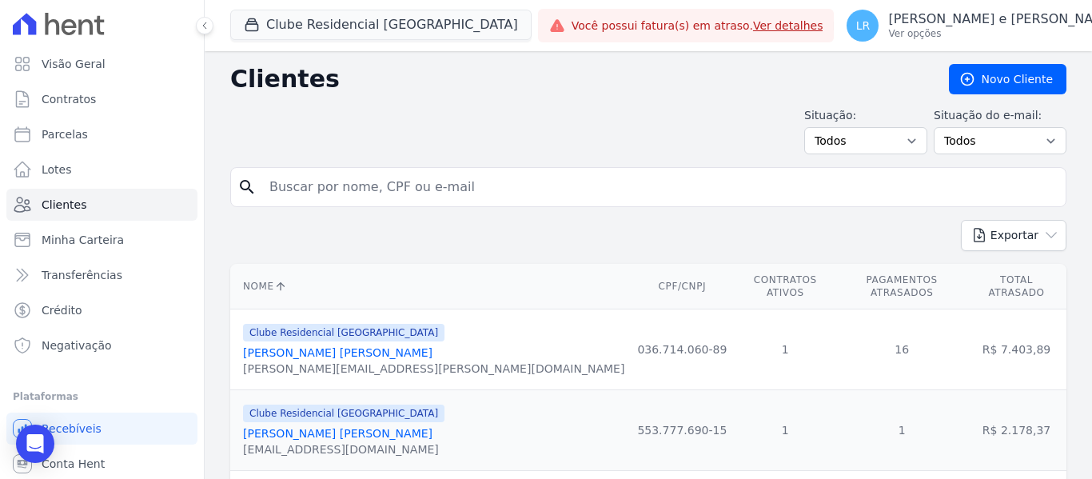
click at [441, 191] on input "search" at bounding box center [660, 187] width 800 height 32
paste input "MAICON MANOEL ROSA"
type input "MAICON MANOEL ROSA"
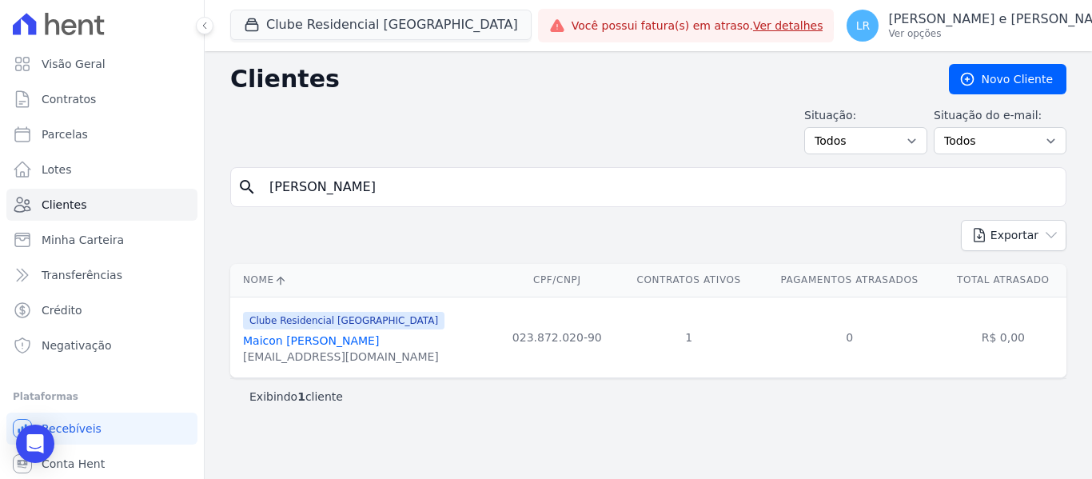
click at [351, 342] on link "Maicon Manoel Rosa Dorcinio" at bounding box center [311, 340] width 136 height 13
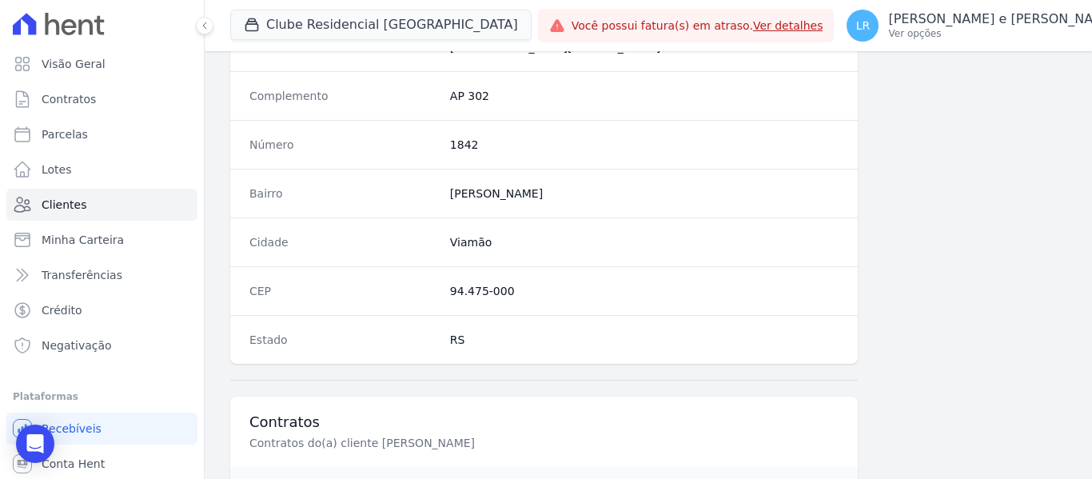
scroll to position [1017, 0]
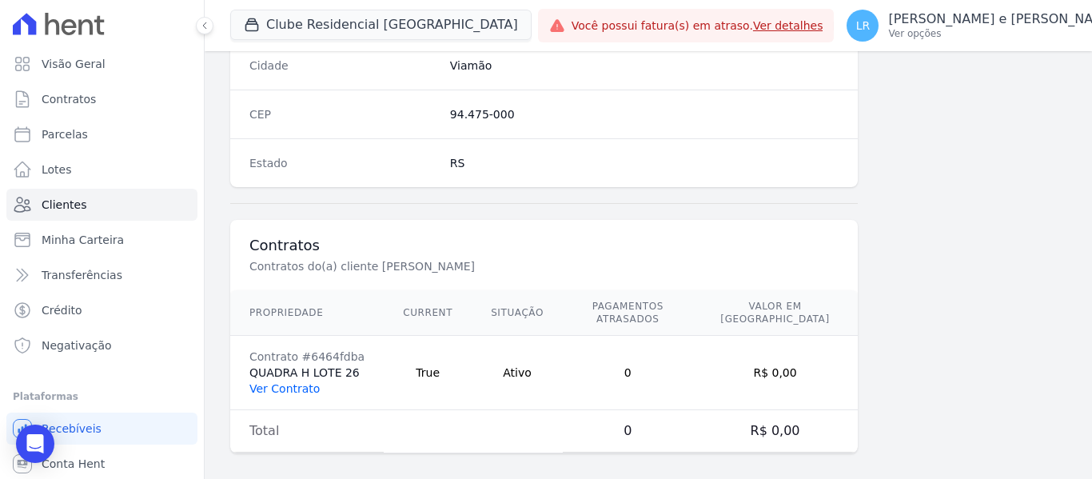
click at [279, 382] on link "Ver Contrato" at bounding box center [285, 388] width 70 height 13
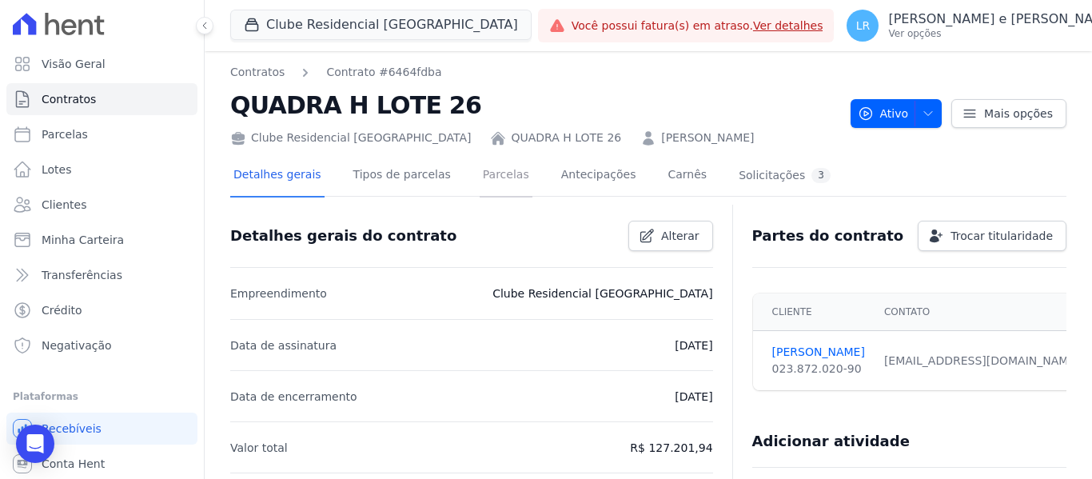
click at [498, 174] on link "Parcelas" at bounding box center [506, 176] width 53 height 42
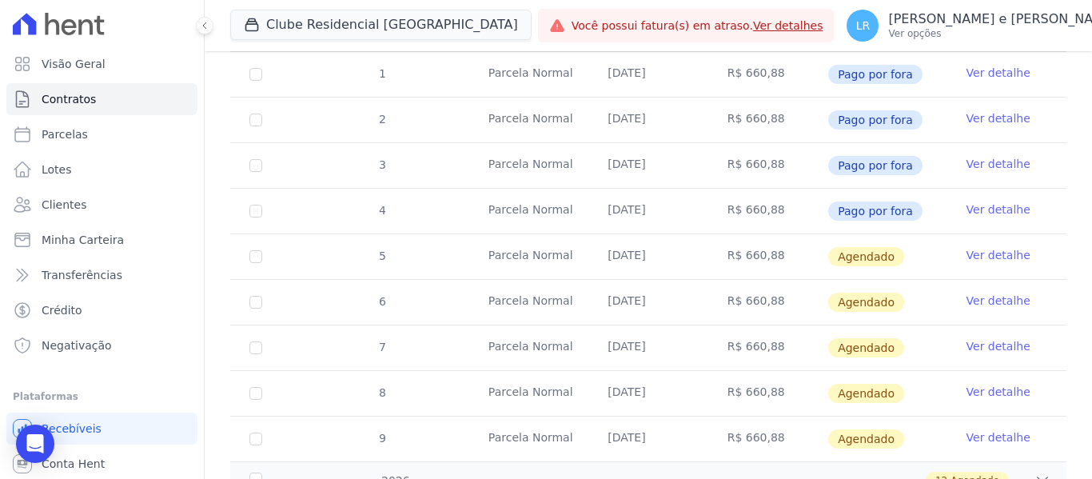
scroll to position [320, 0]
